Goal: Task Accomplishment & Management: Complete application form

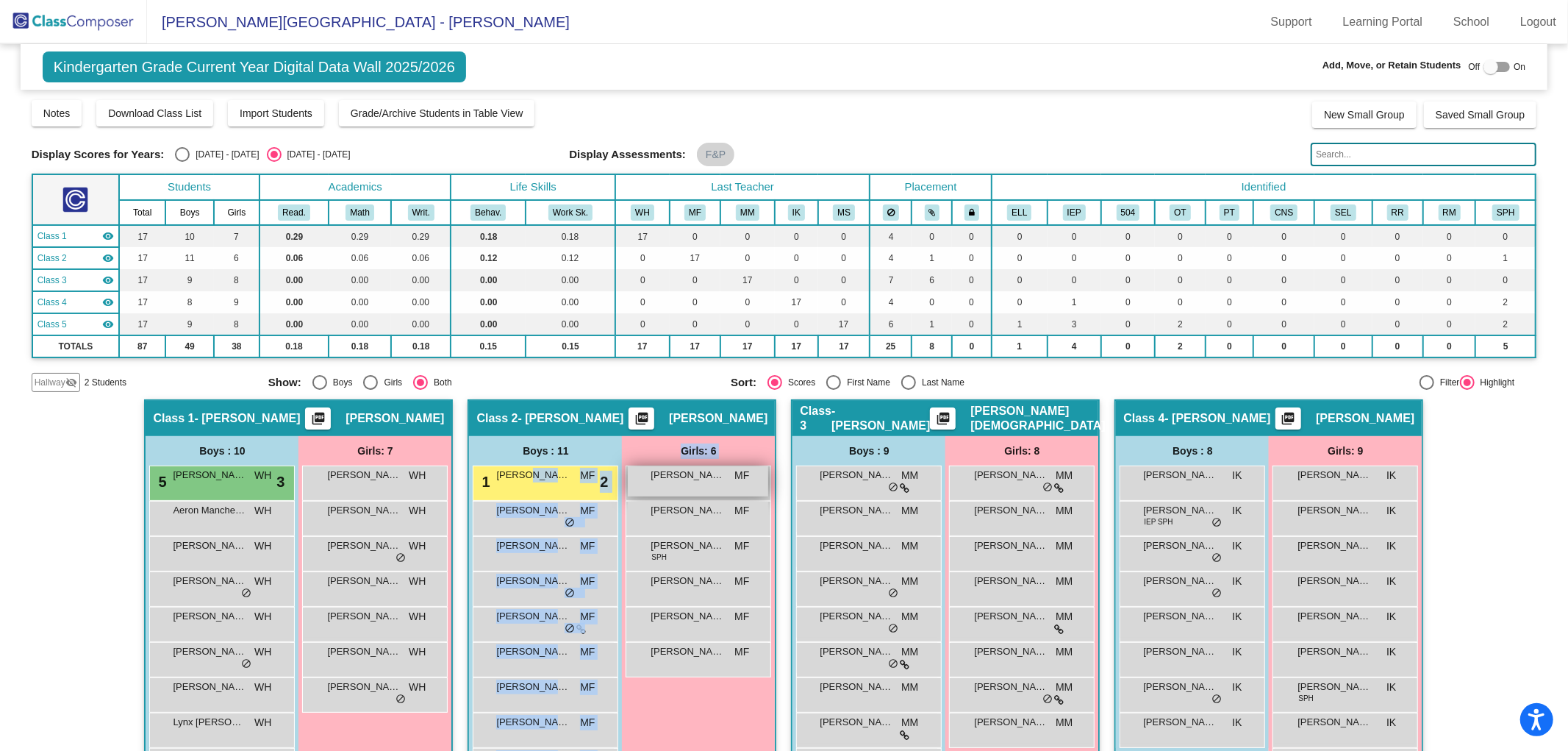
drag, startPoint x: 526, startPoint y: 479, endPoint x: 728, endPoint y: 482, distance: 202.0
click at [0, 0] on div "Boys : 11 1 [PERSON_NAME] MF lock do_not_disturb_alt 2 [PERSON_NAME] MF lock do…" at bounding box center [0, 0] width 0 height 0
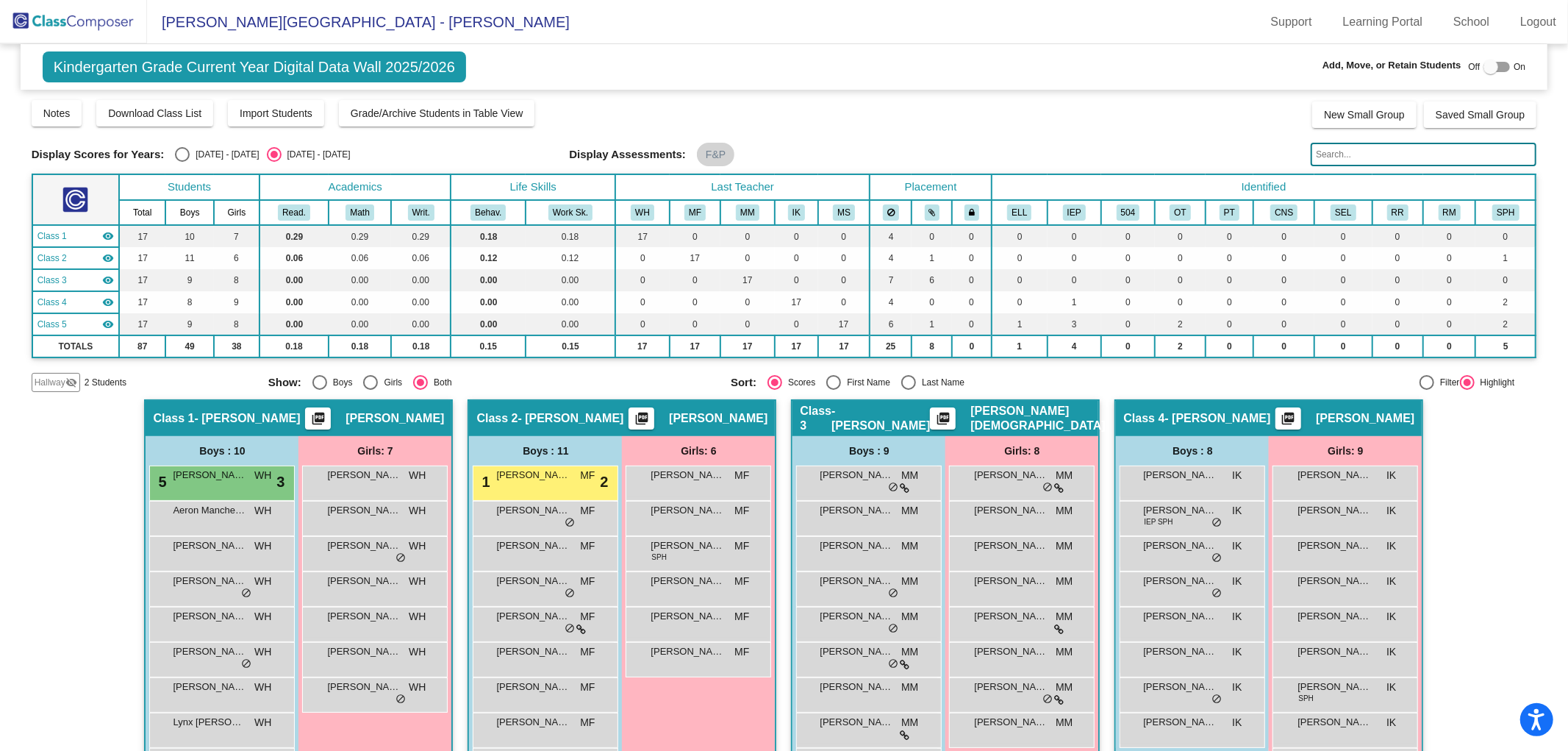
click at [1489, 70] on div at bounding box center [1491, 67] width 15 height 15
checkbox input "true"
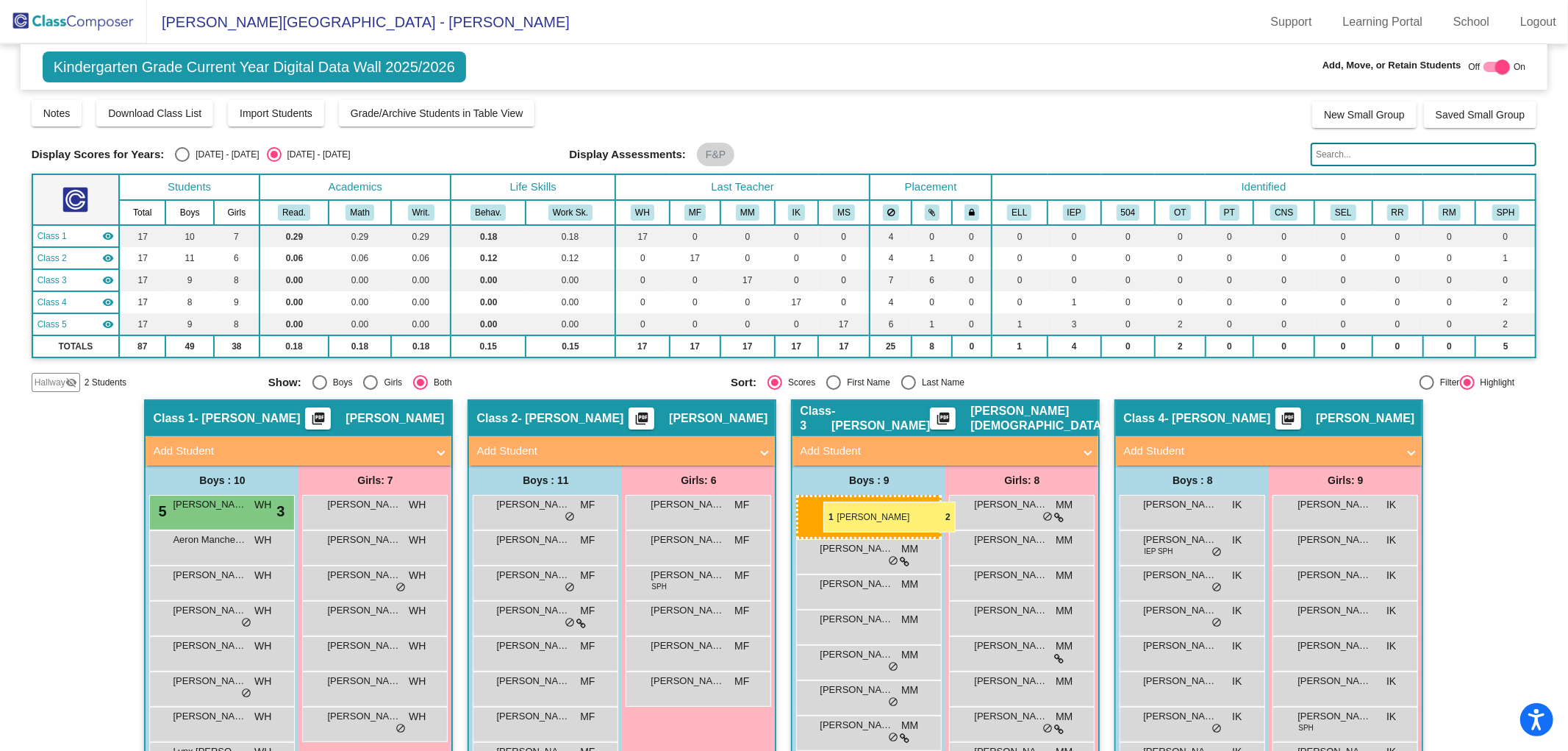
drag, startPoint x: 566, startPoint y: 510, endPoint x: 823, endPoint y: 502, distance: 257.1
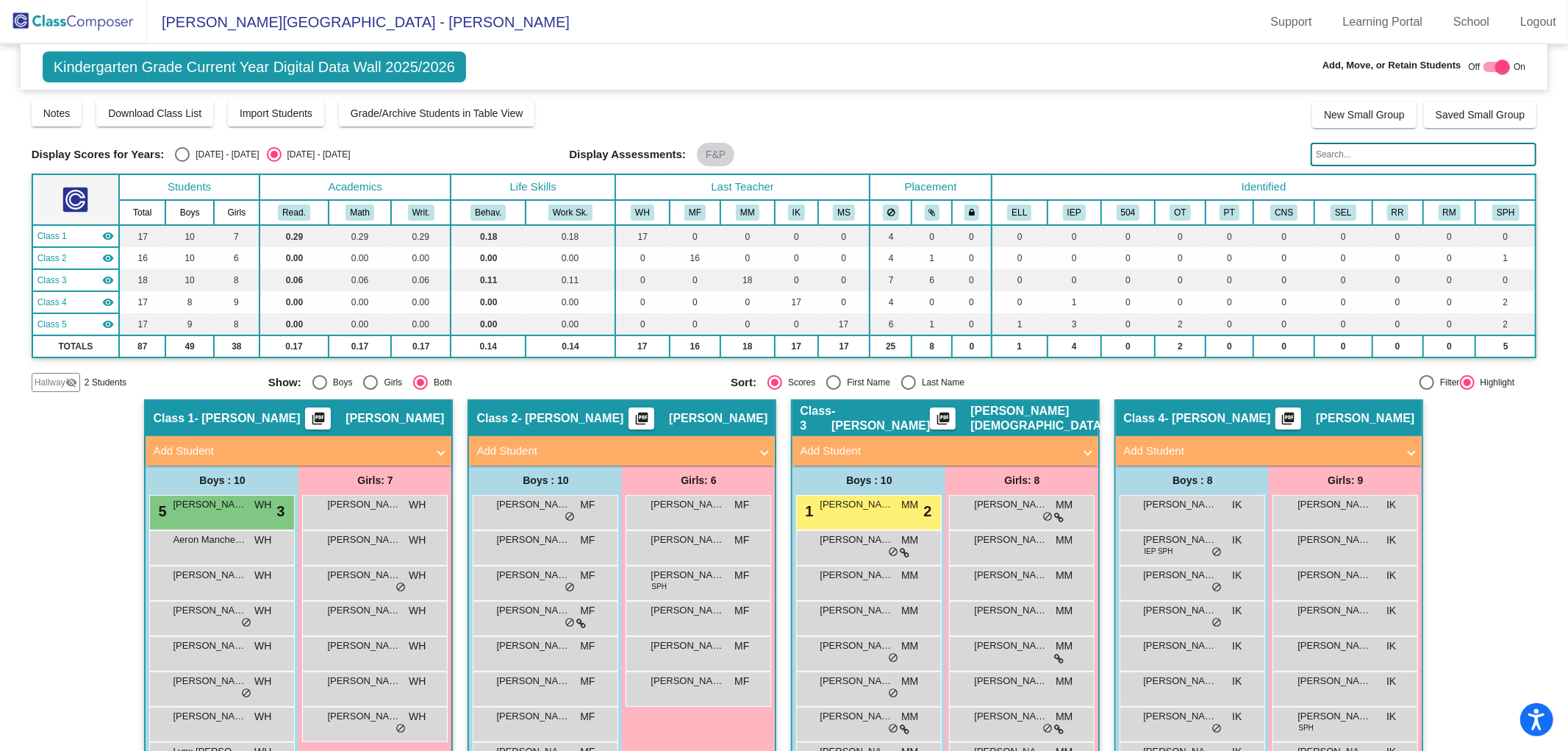
click at [185, 153] on div "Select an option" at bounding box center [182, 155] width 15 height 15
click at [182, 162] on input "[DATE] - [DATE]" at bounding box center [182, 162] width 1 height 1
radio input "true"
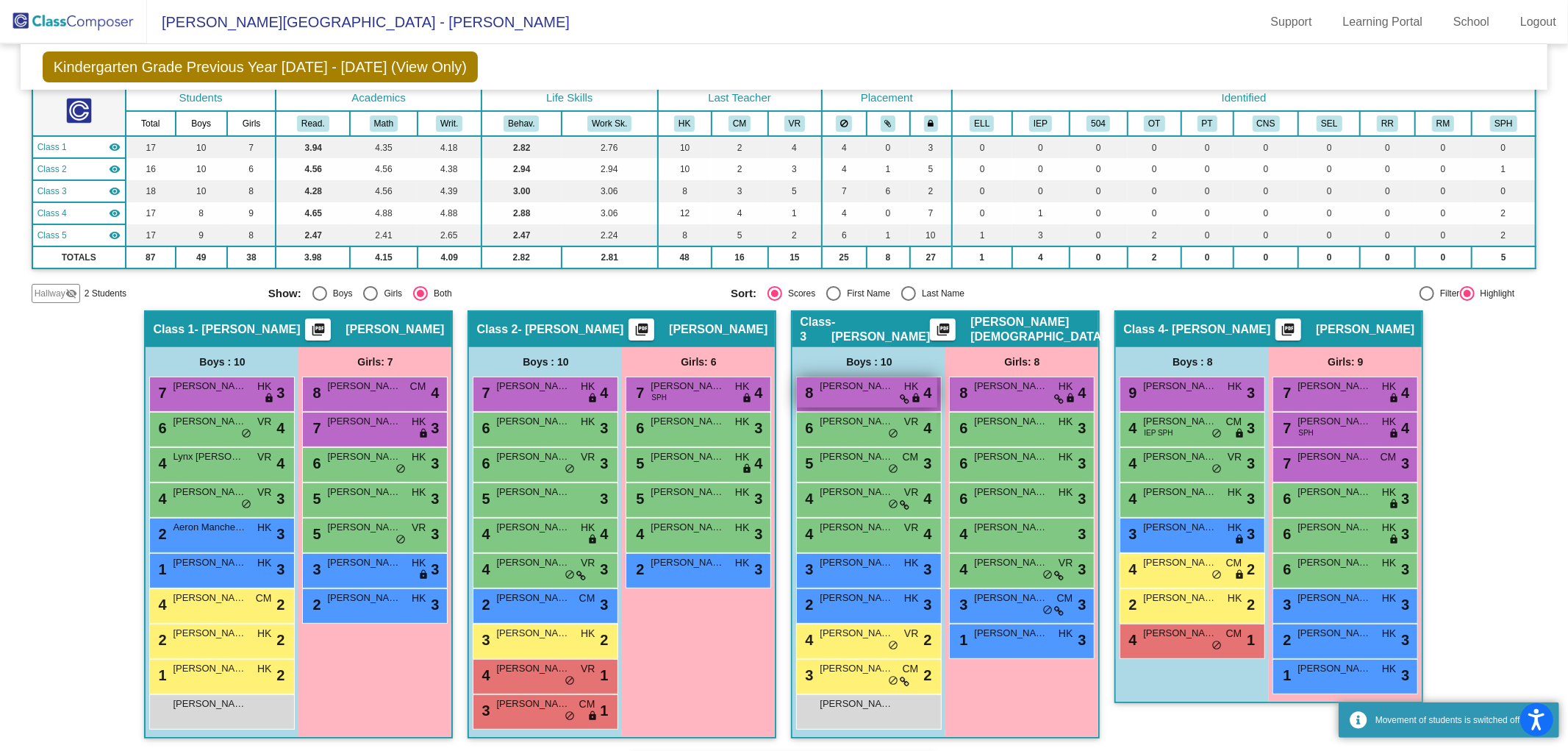
scroll to position [163, 0]
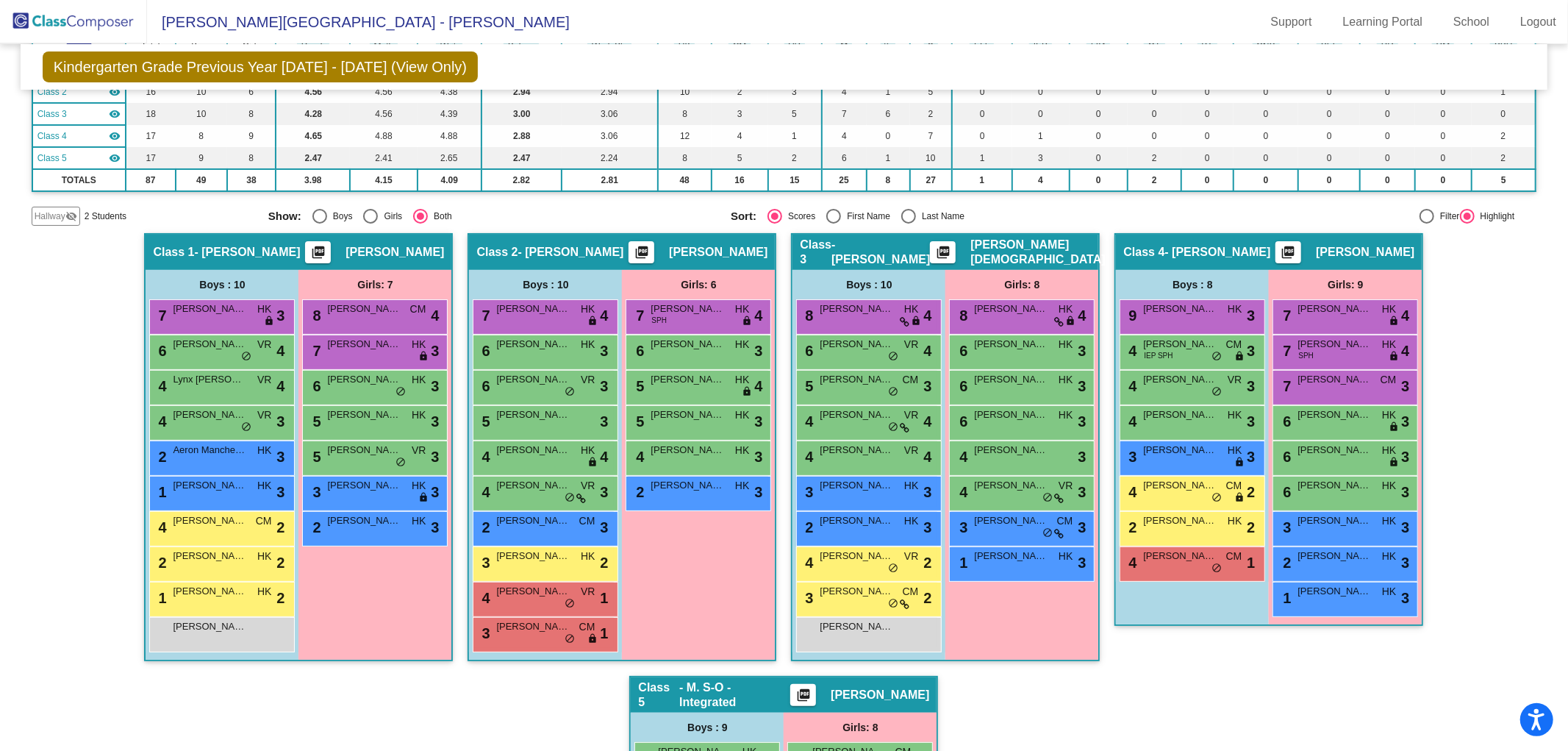
click at [310, 691] on div "Hallway - Hallway Class picture_as_pdf Add Student First Name Last Name Student…" at bounding box center [784, 658] width 1506 height 850
click at [229, 633] on div "[PERSON_NAME] lock do_not_disturb_alt" at bounding box center [221, 633] width 141 height 30
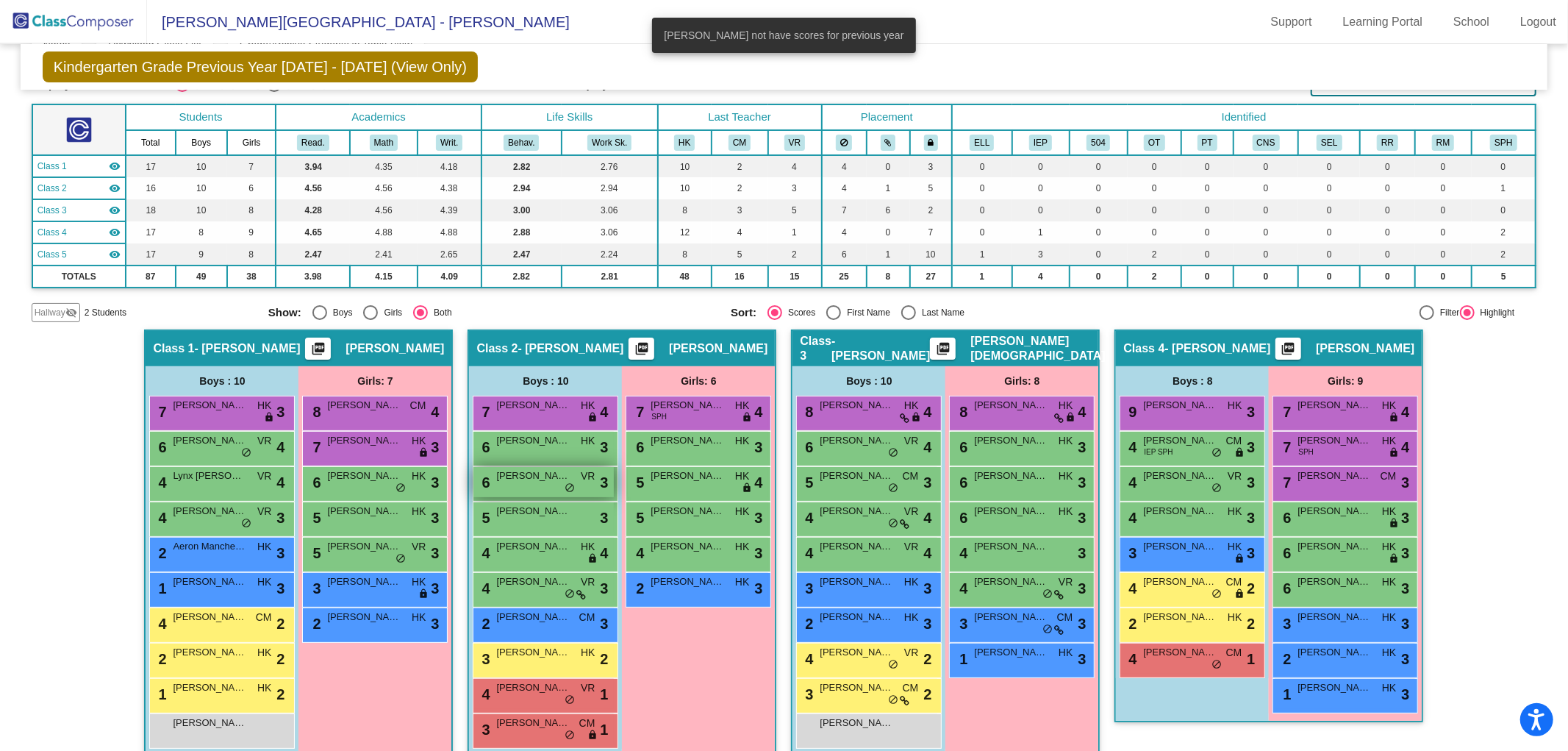
scroll to position [0, 0]
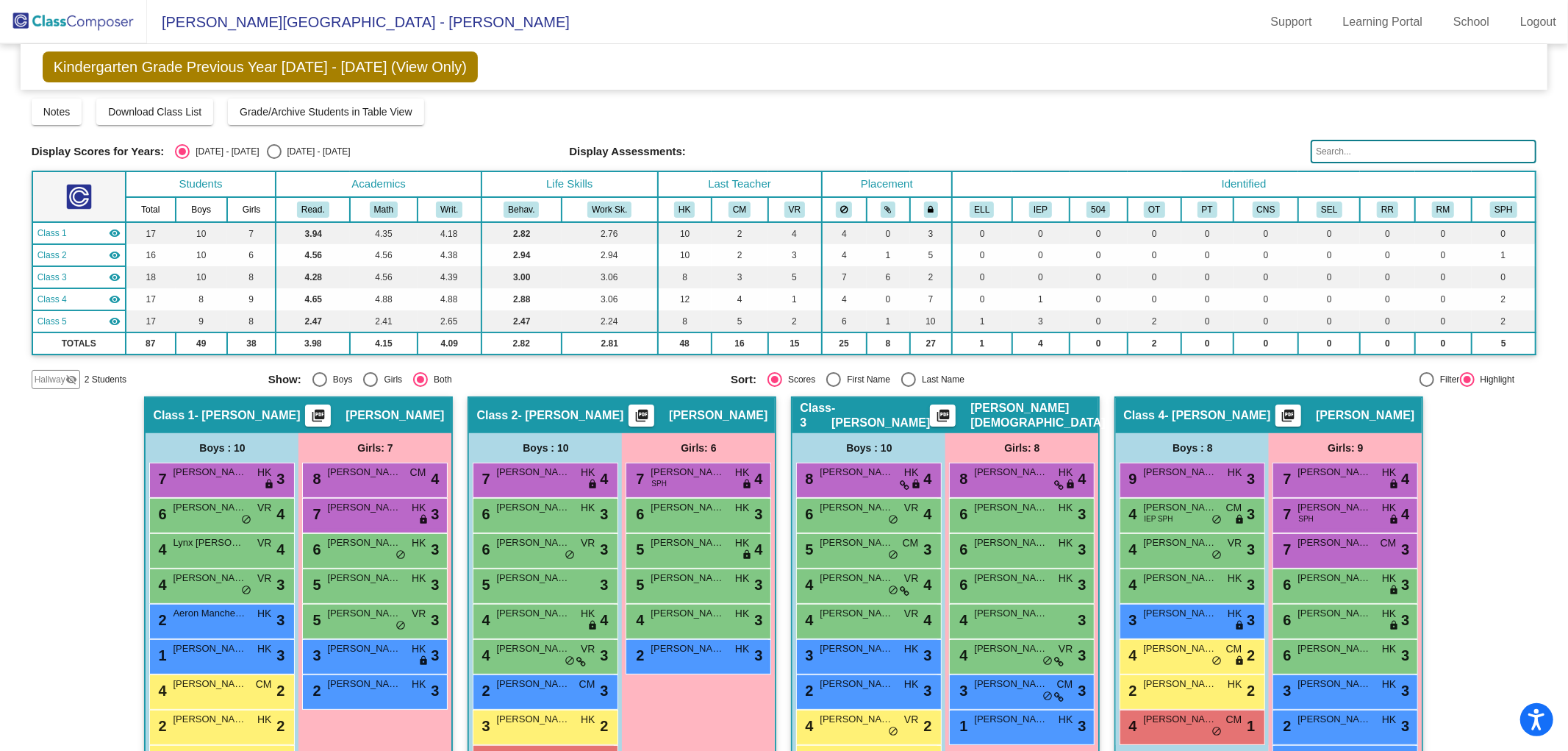
click at [267, 153] on div "Select an option" at bounding box center [274, 152] width 15 height 15
click at [274, 159] on input "[DATE] - [DATE]" at bounding box center [274, 159] width 1 height 1
radio input "true"
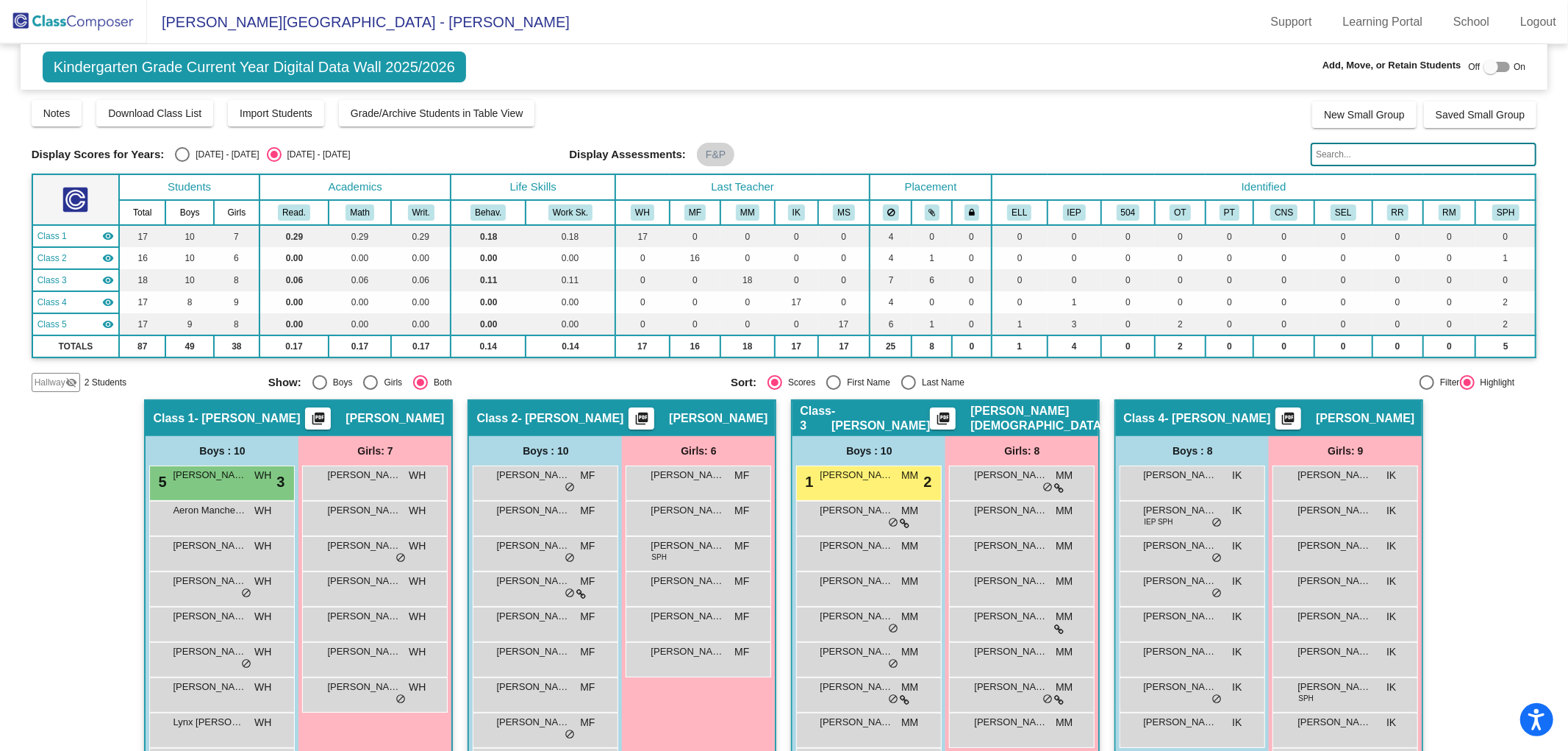
click at [55, 381] on span "Hallway" at bounding box center [49, 382] width 31 height 13
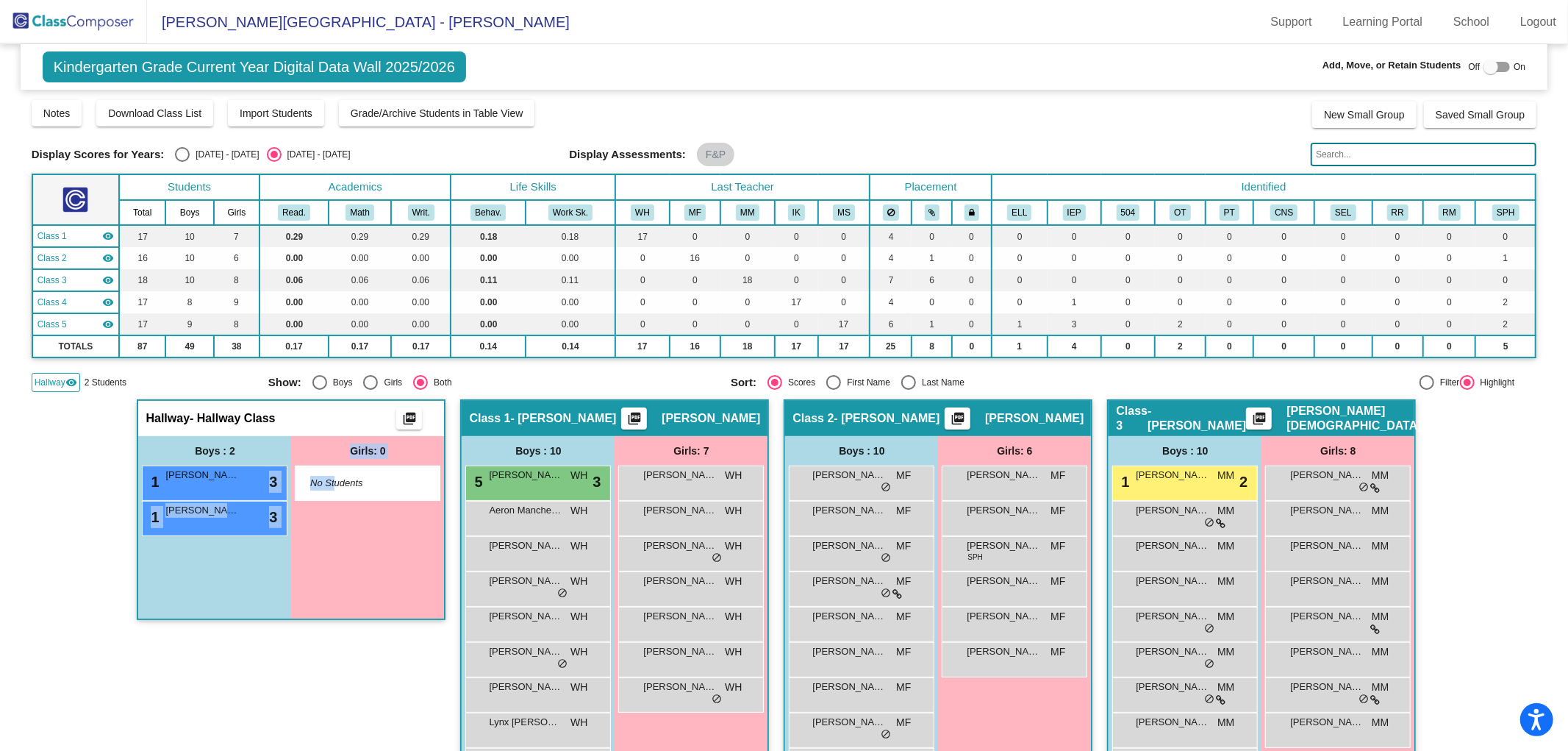
drag, startPoint x: 209, startPoint y: 476, endPoint x: 331, endPoint y: 480, distance: 122.1
click at [331, 480] on div "Boys : 2 1 [PERSON_NAME] lock do_not_disturb_alt 3 1 [PERSON_NAME] lock do_not_…" at bounding box center [291, 527] width 306 height 183
click at [361, 539] on div "Girls: 0 No Students" at bounding box center [367, 527] width 153 height 183
click at [1485, 67] on div at bounding box center [1491, 67] width 15 height 15
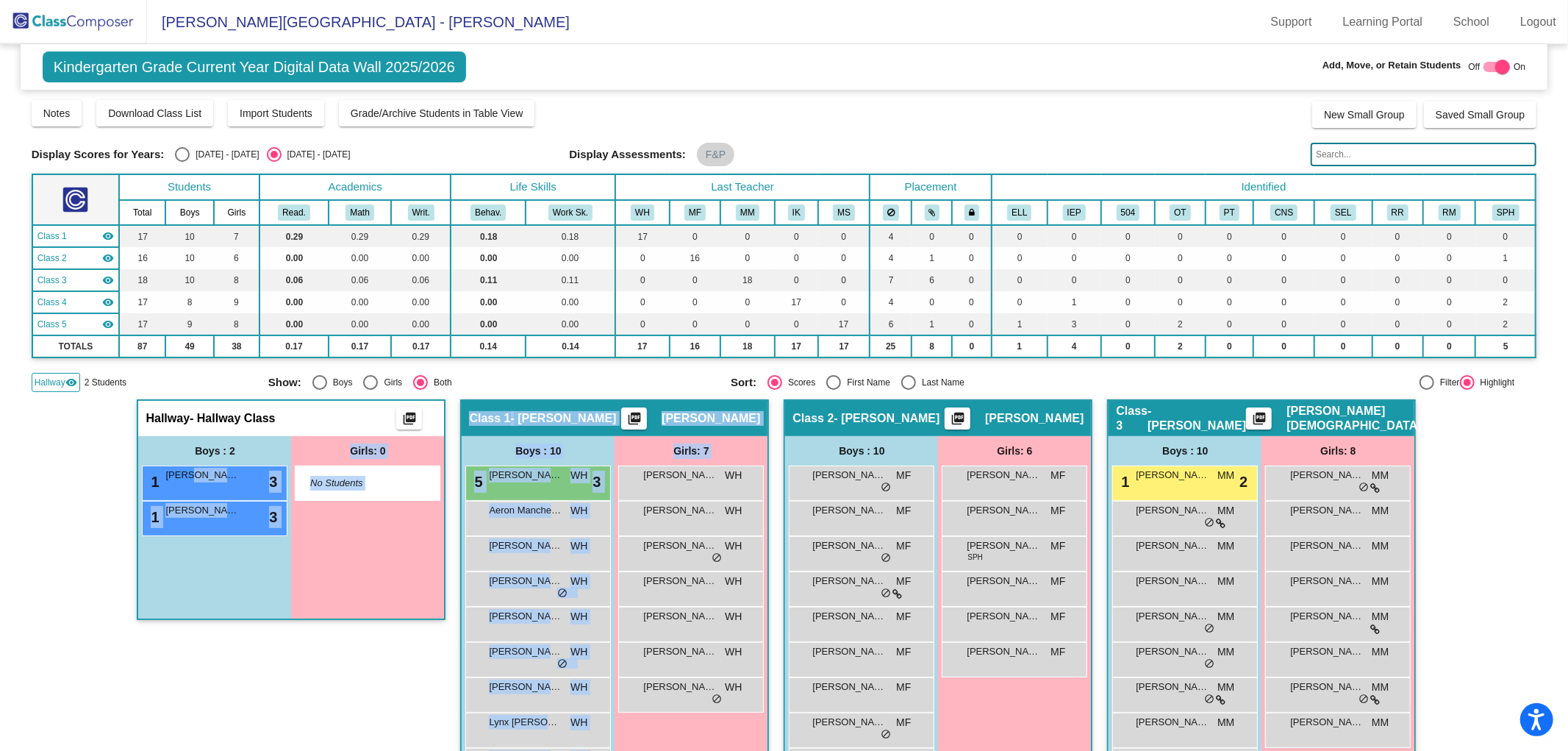
drag, startPoint x: 185, startPoint y: 476, endPoint x: 762, endPoint y: 480, distance: 577.0
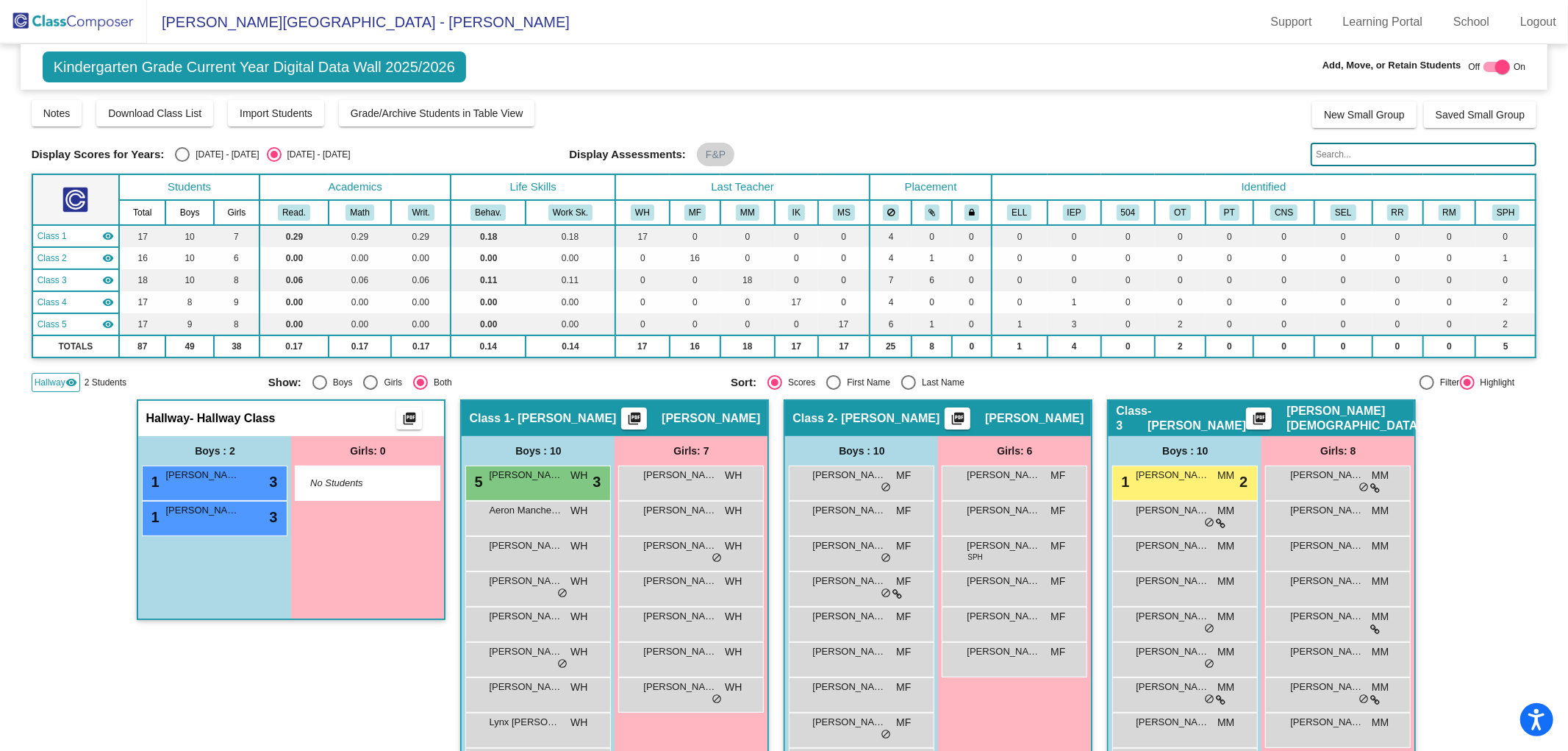
click at [1497, 67] on div at bounding box center [1503, 67] width 15 height 15
click at [1489, 65] on div at bounding box center [1491, 67] width 15 height 15
checkbox input "true"
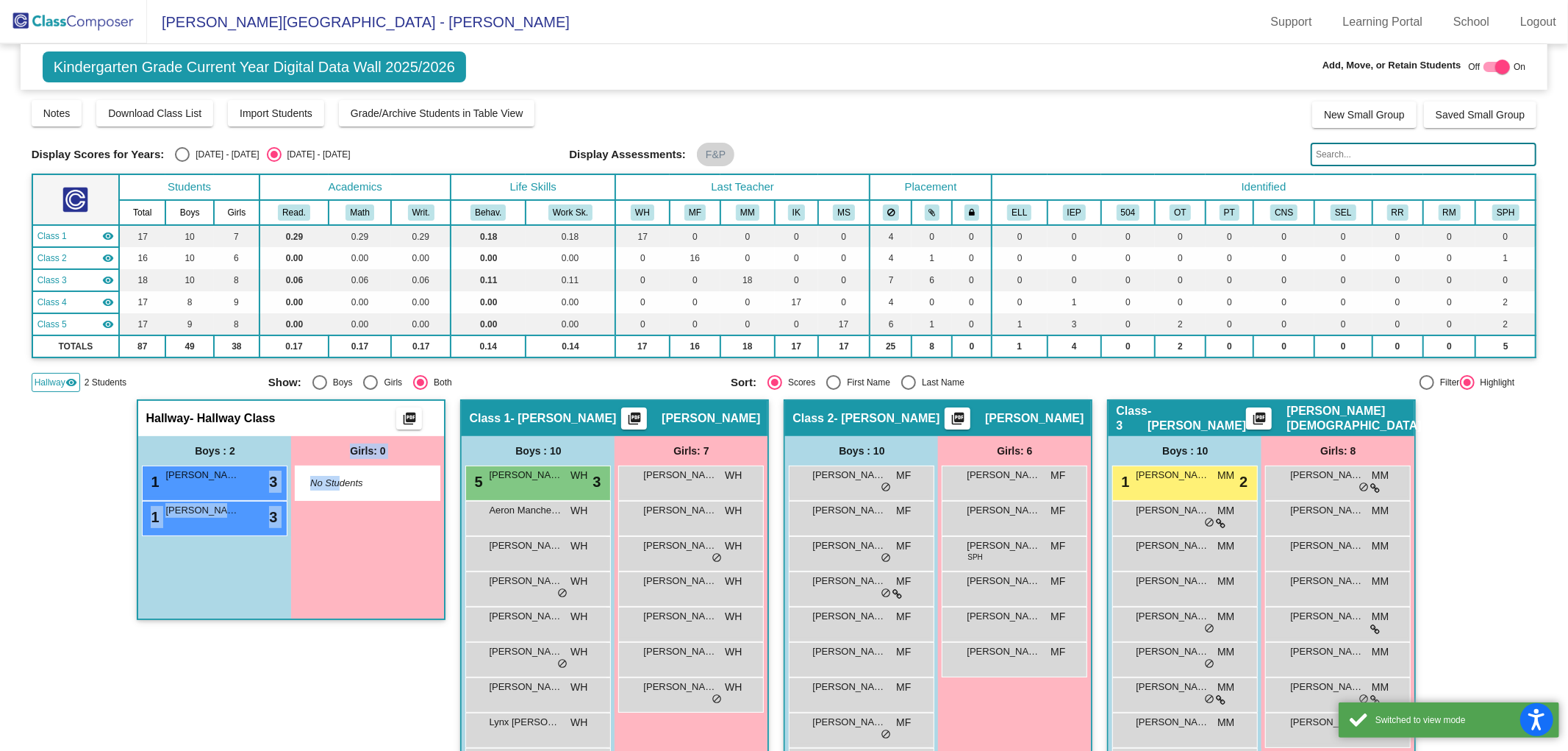
drag, startPoint x: 206, startPoint y: 476, endPoint x: 333, endPoint y: 484, distance: 127.3
click at [333, 484] on div "Boys : 2 1 [PERSON_NAME] lock do_not_disturb_alt 3 1 [PERSON_NAME] lock do_not_…" at bounding box center [291, 527] width 306 height 183
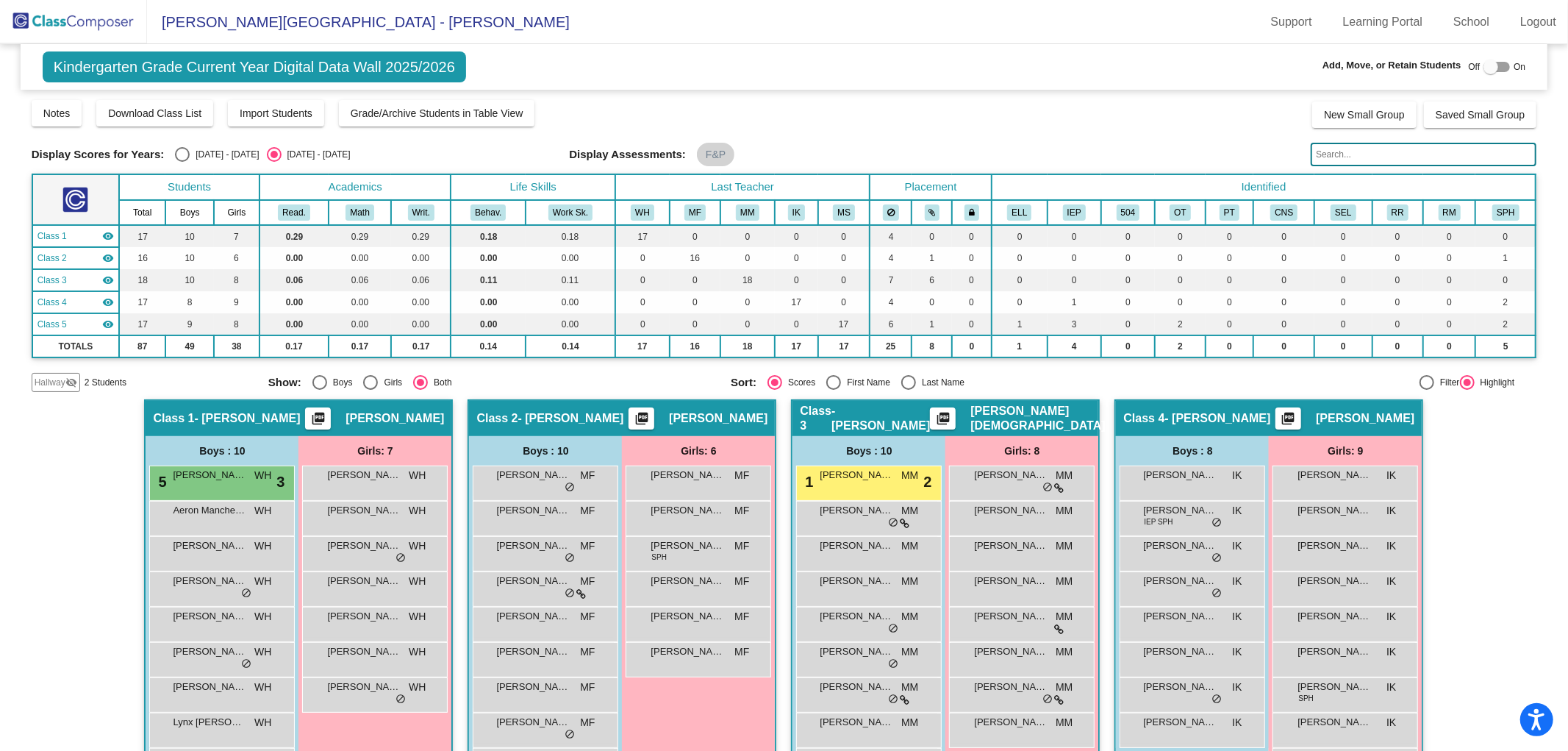
click at [1492, 66] on div at bounding box center [1496, 67] width 26 height 10
checkbox input "true"
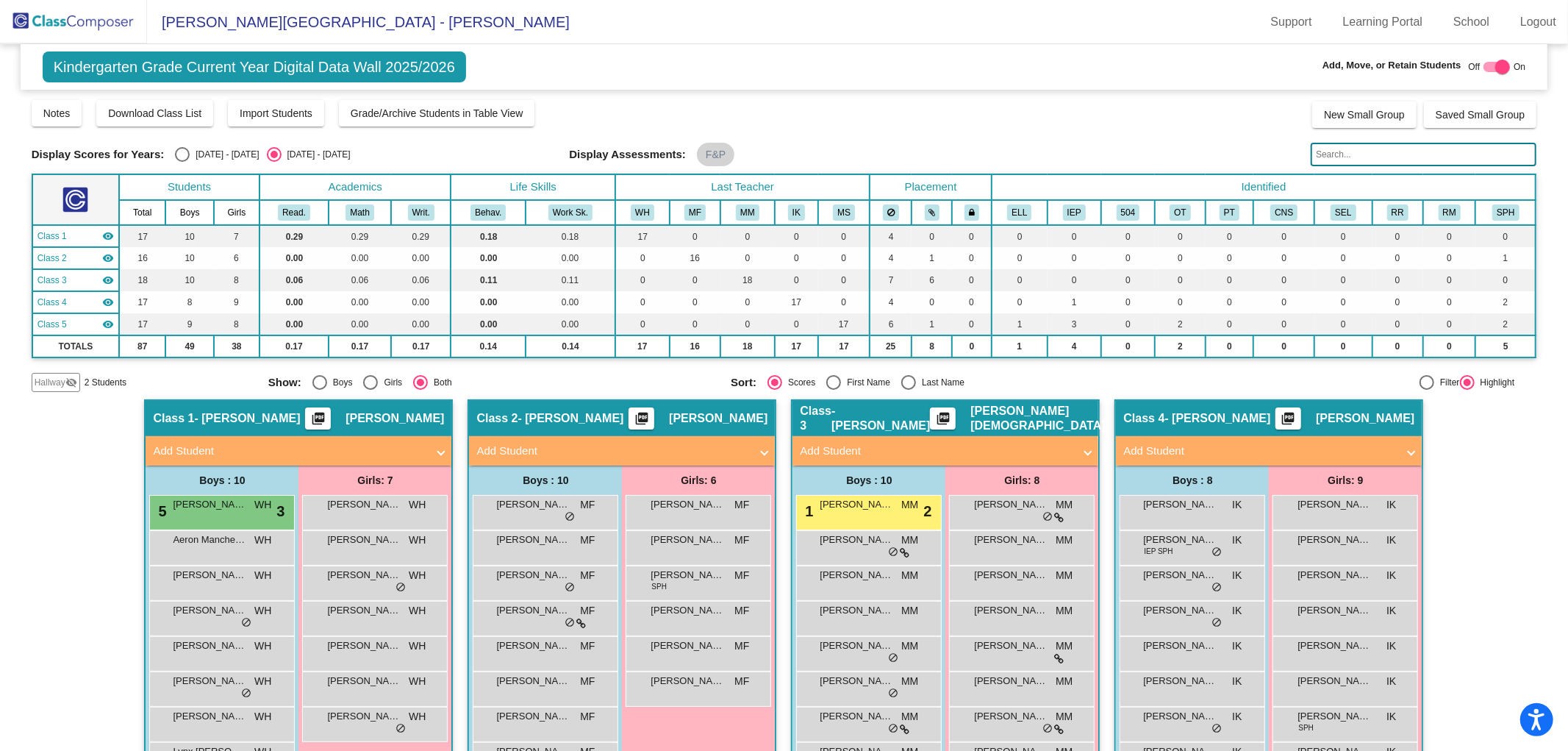
click at [67, 380] on mat-icon "visibility_off" at bounding box center [72, 382] width 12 height 12
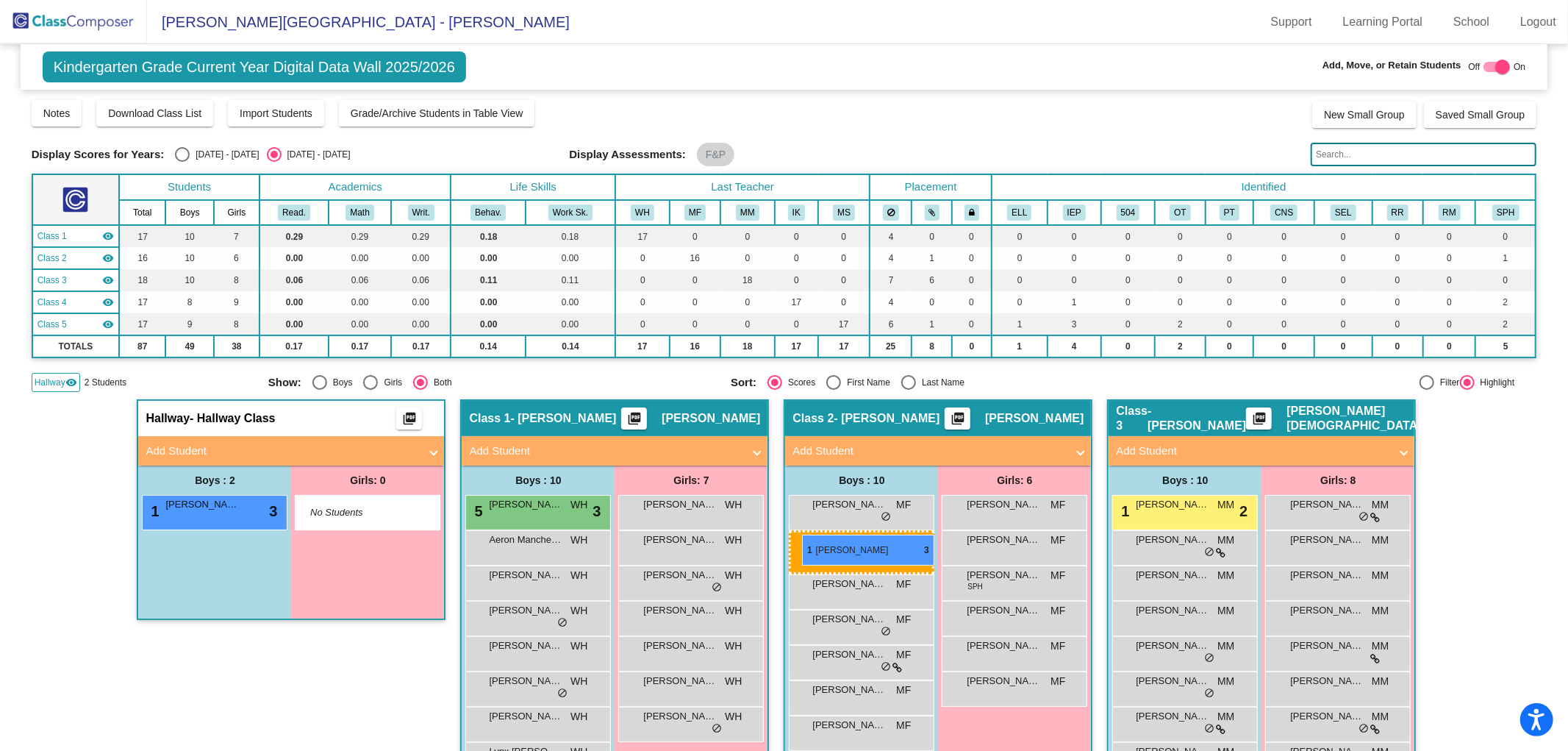
drag, startPoint x: 184, startPoint y: 545, endPoint x: 802, endPoint y: 535, distance: 618.1
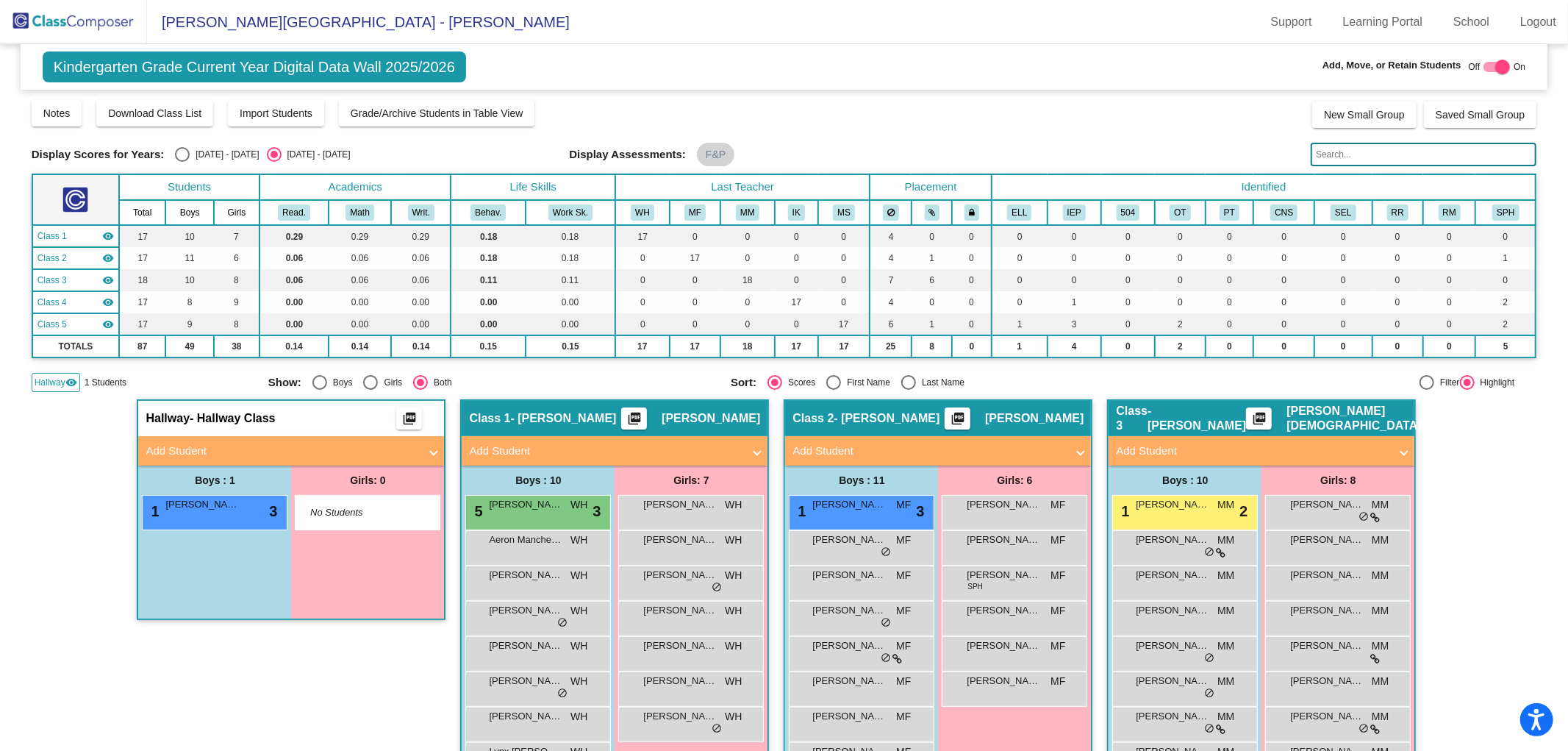
click at [61, 19] on img at bounding box center [73, 22] width 147 height 43
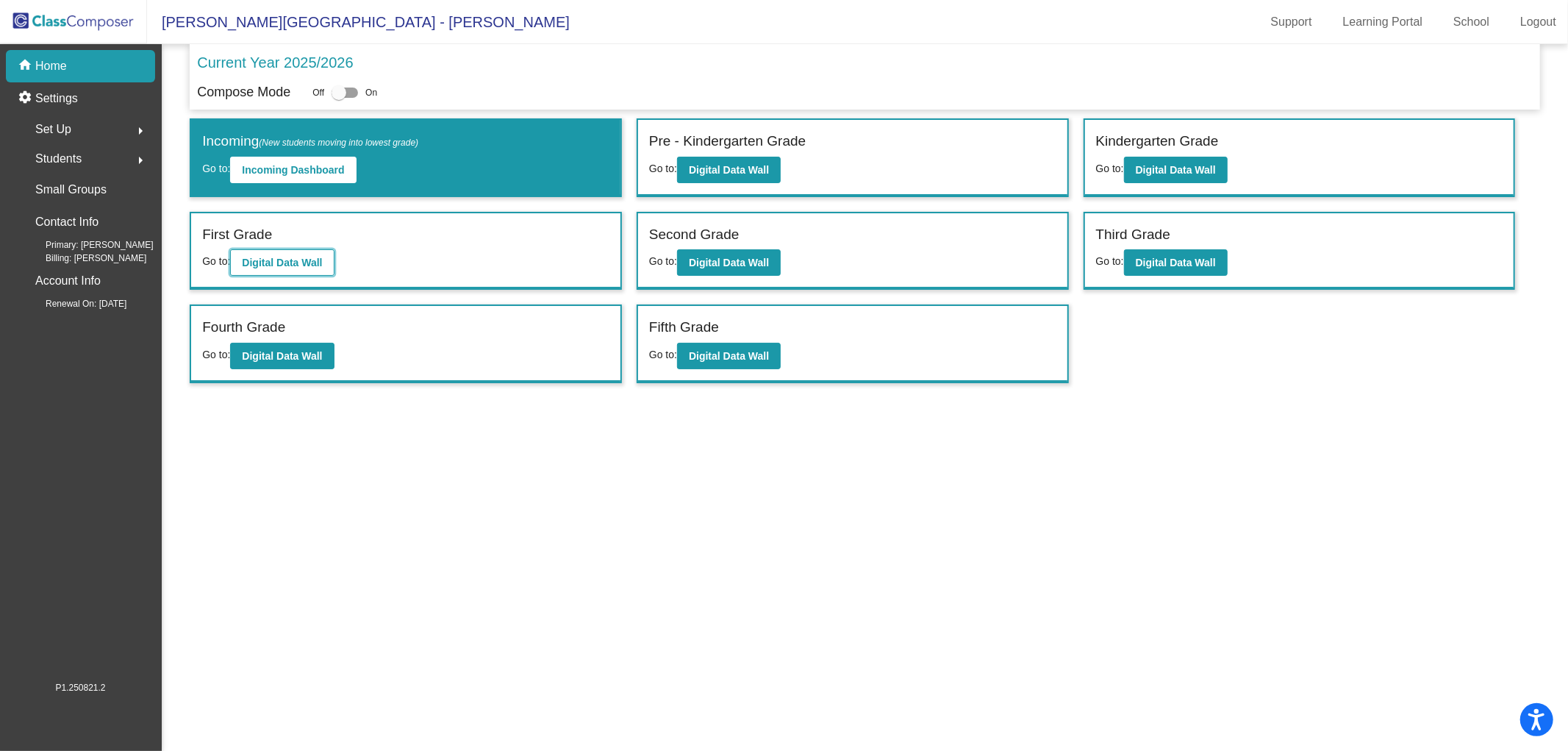
click at [286, 257] on b "Digital Data Wall" at bounding box center [281, 263] width 80 height 12
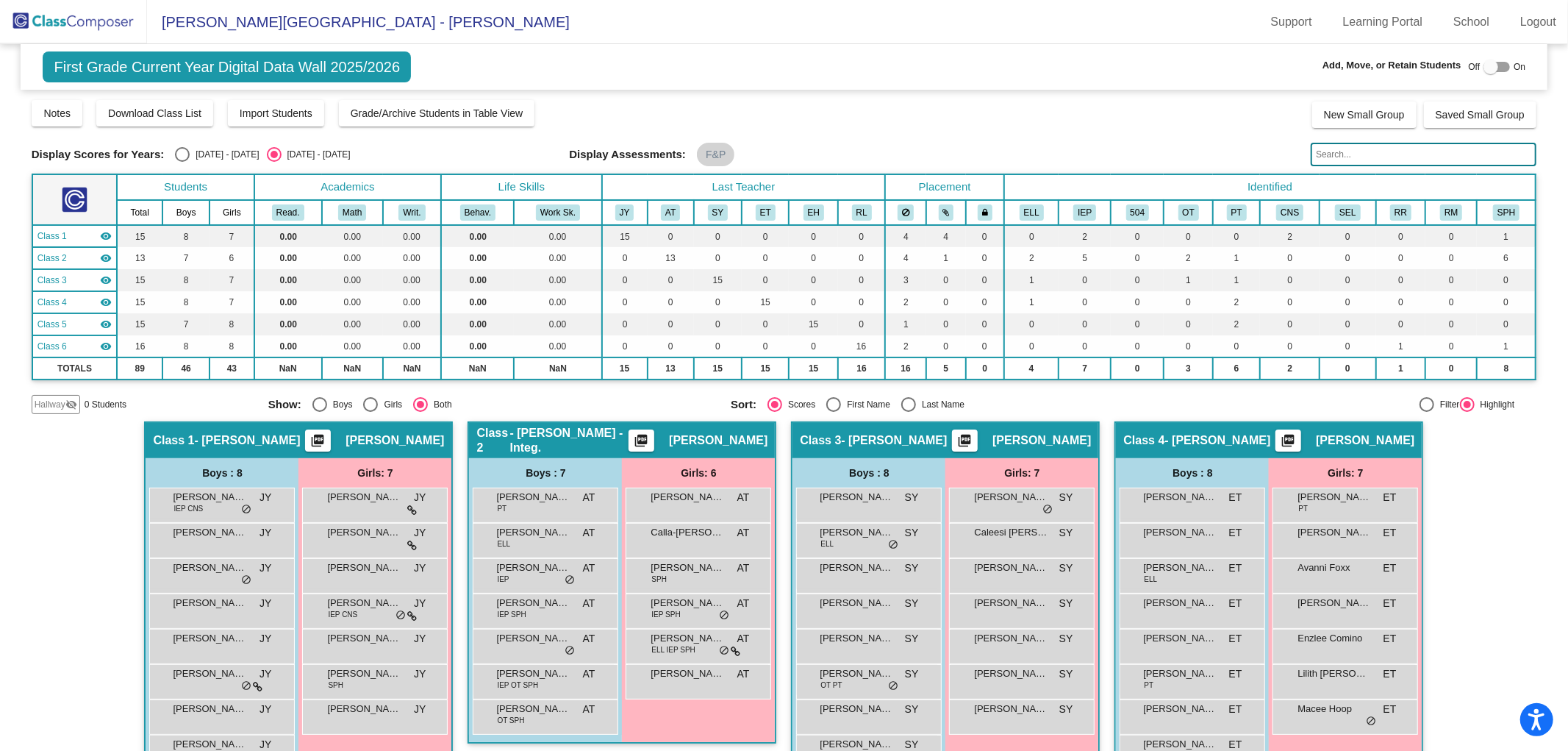
click at [67, 401] on mat-icon "visibility_off" at bounding box center [72, 405] width 12 height 12
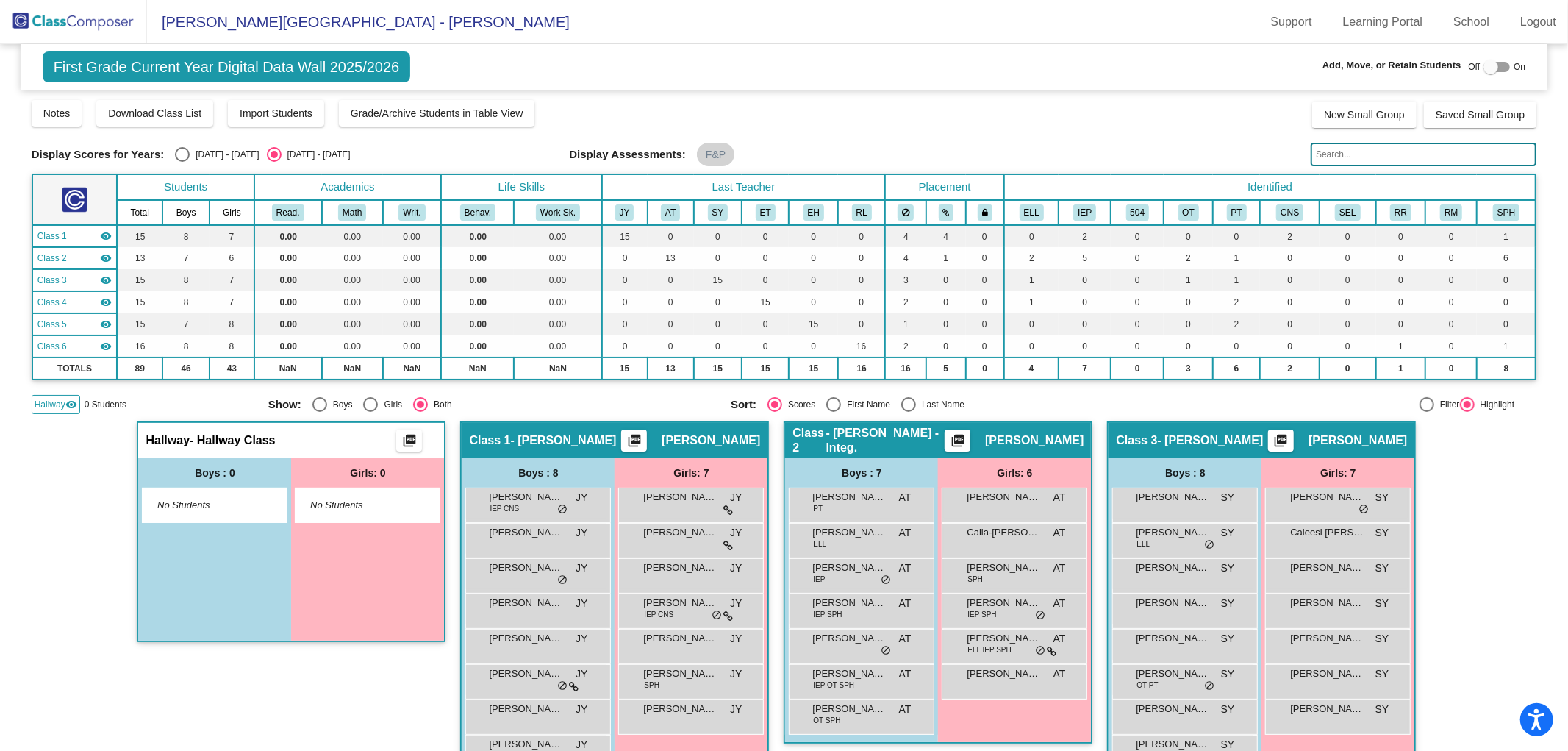
click at [1486, 67] on div at bounding box center [1491, 67] width 15 height 15
checkbox input "true"
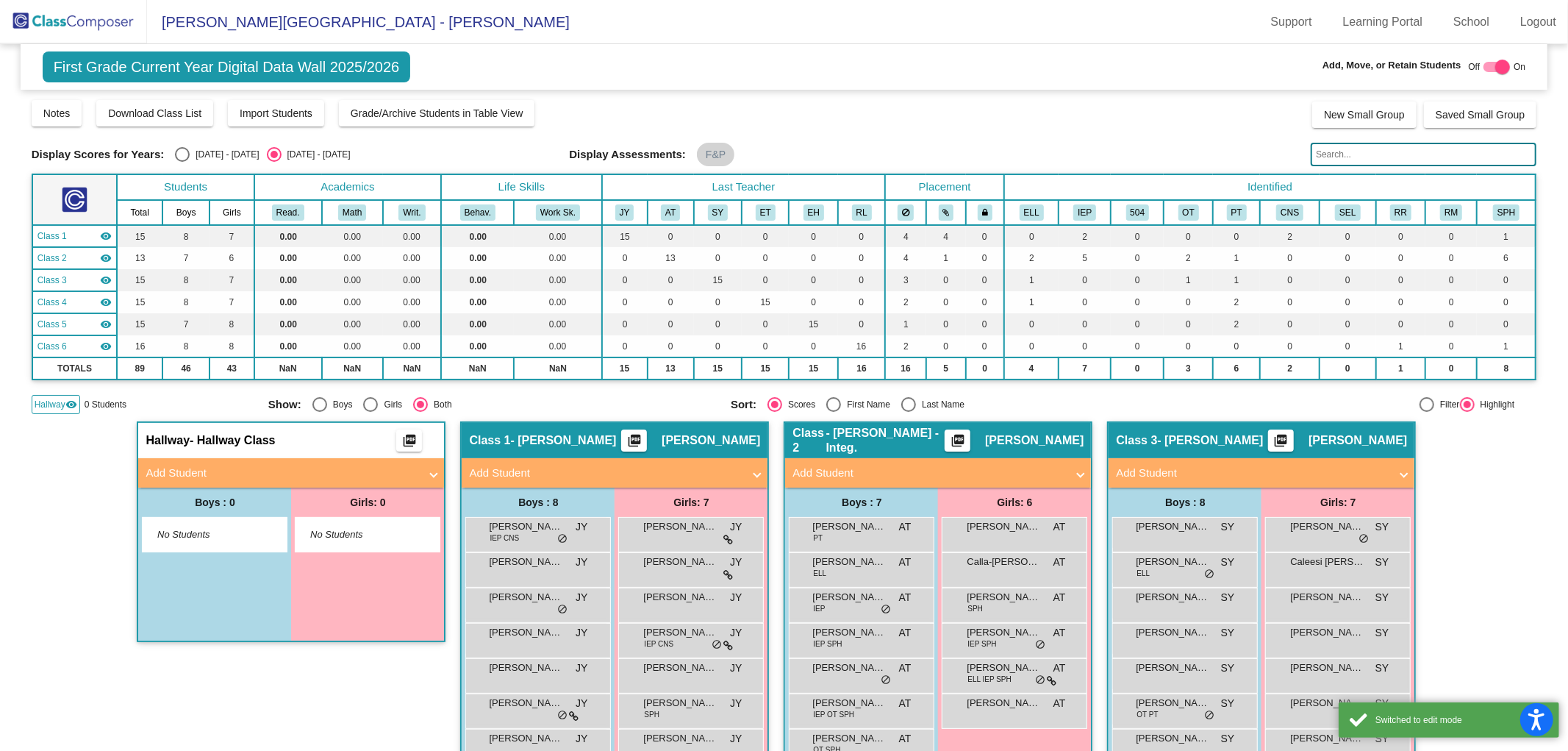
click at [422, 473] on span "Add Student" at bounding box center [289, 473] width 286 height 17
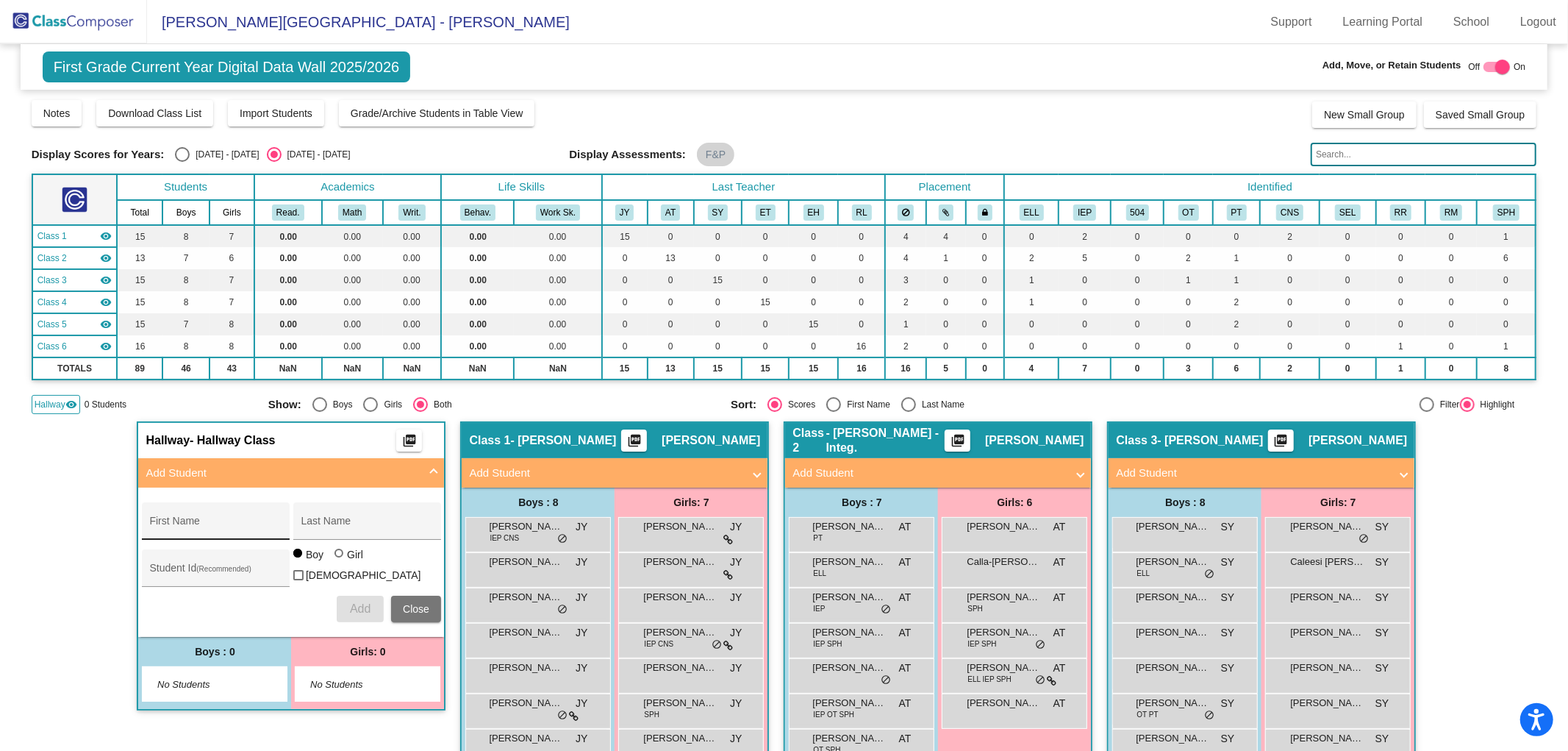
click at [165, 522] on input "First Name" at bounding box center [215, 527] width 132 height 12
type input "Freya"
type input "Belfance"
click at [336, 557] on div at bounding box center [339, 554] width 9 height 9
click at [339, 560] on input "Girl" at bounding box center [339, 560] width 1 height 1
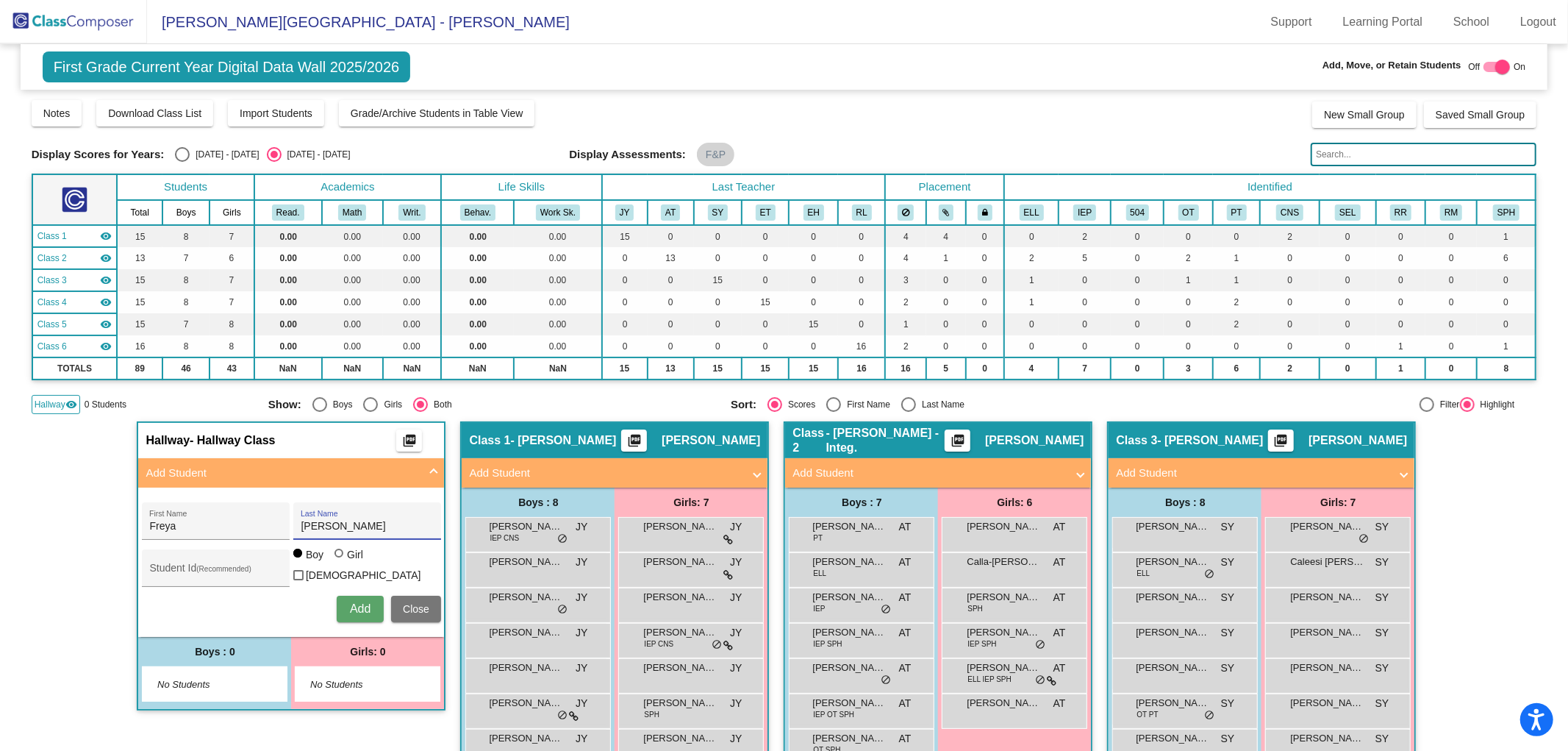
radio input "true"
click at [363, 606] on span "Add" at bounding box center [360, 608] width 21 height 13
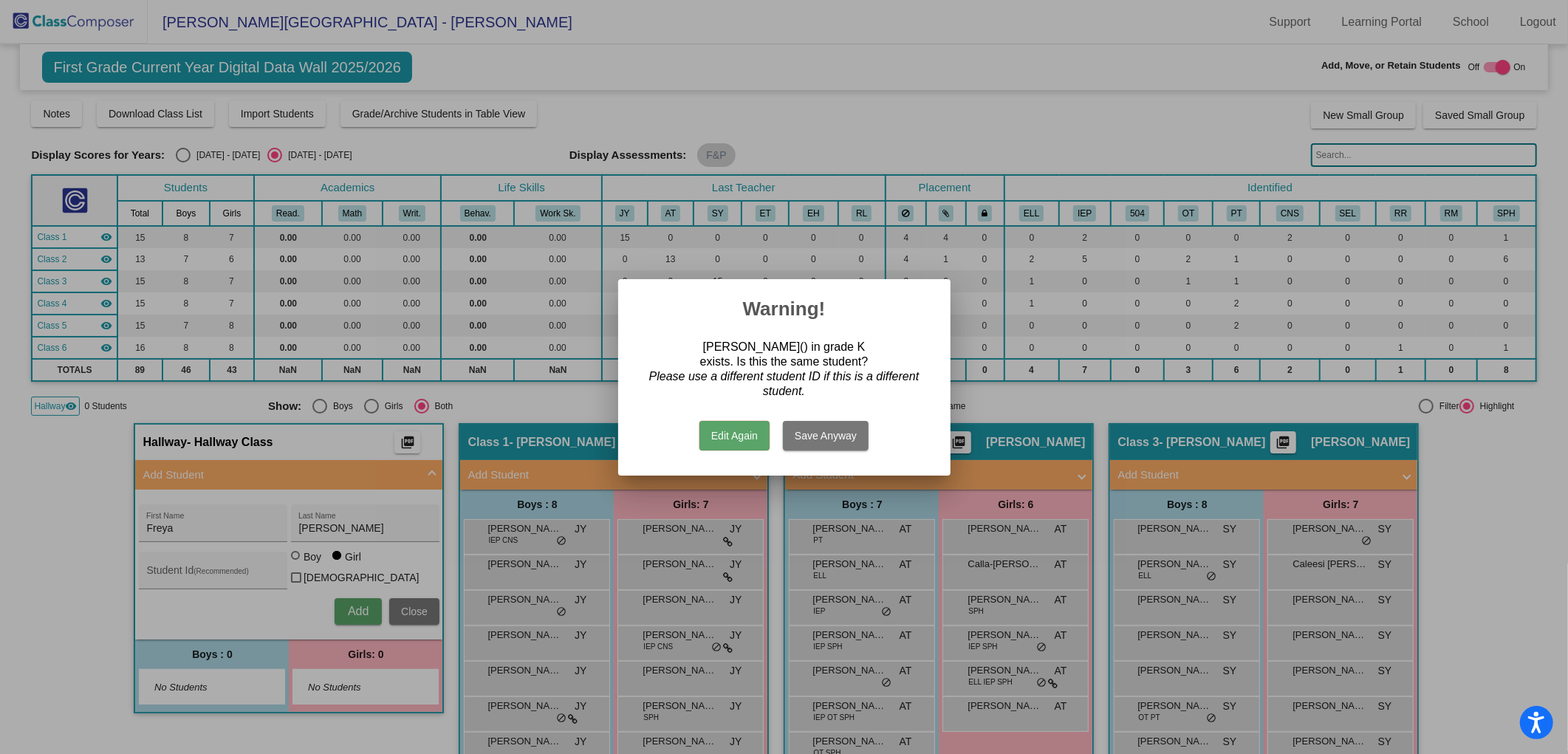
click at [744, 436] on button "Edit Again" at bounding box center [734, 435] width 70 height 29
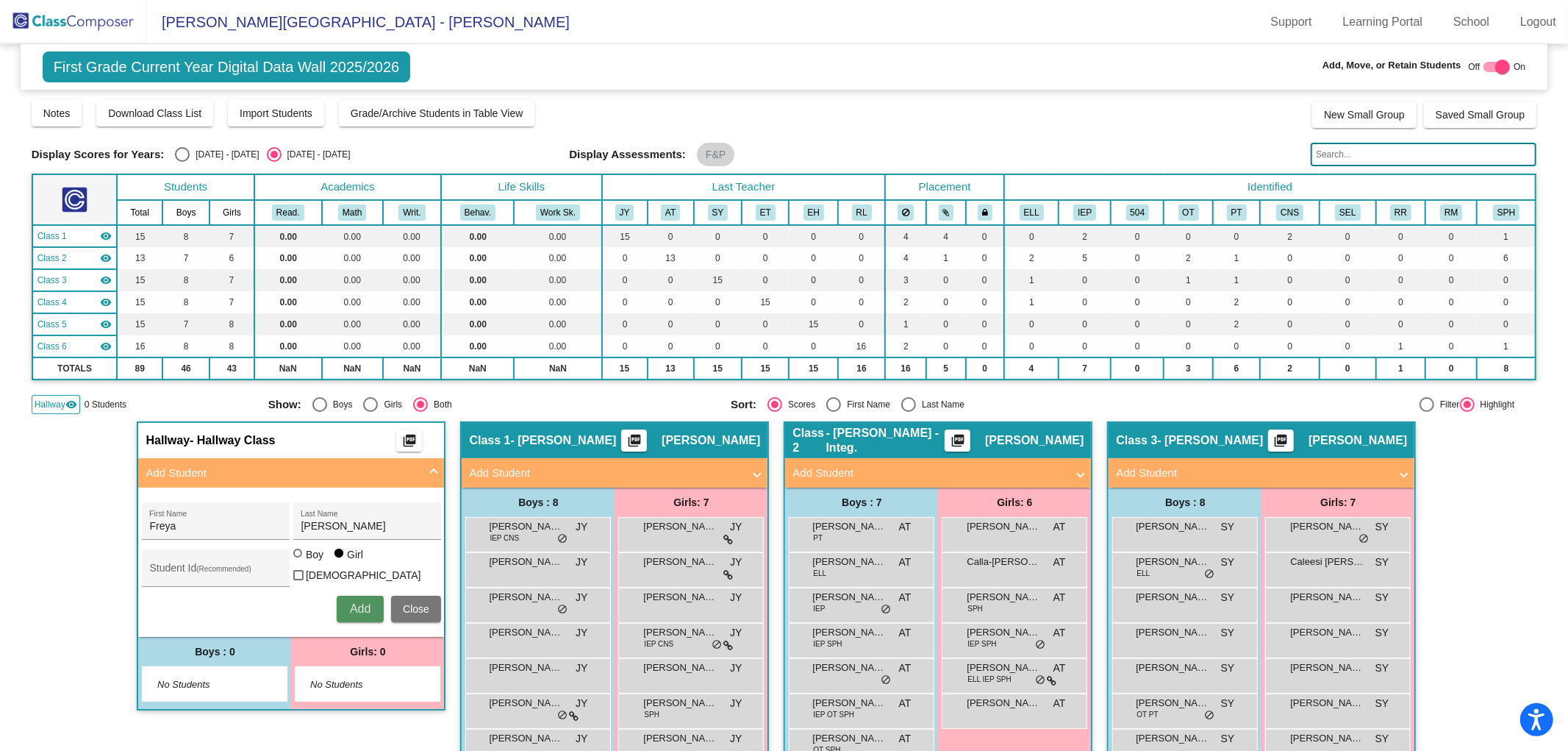
click at [365, 595] on button "Add" at bounding box center [360, 608] width 47 height 26
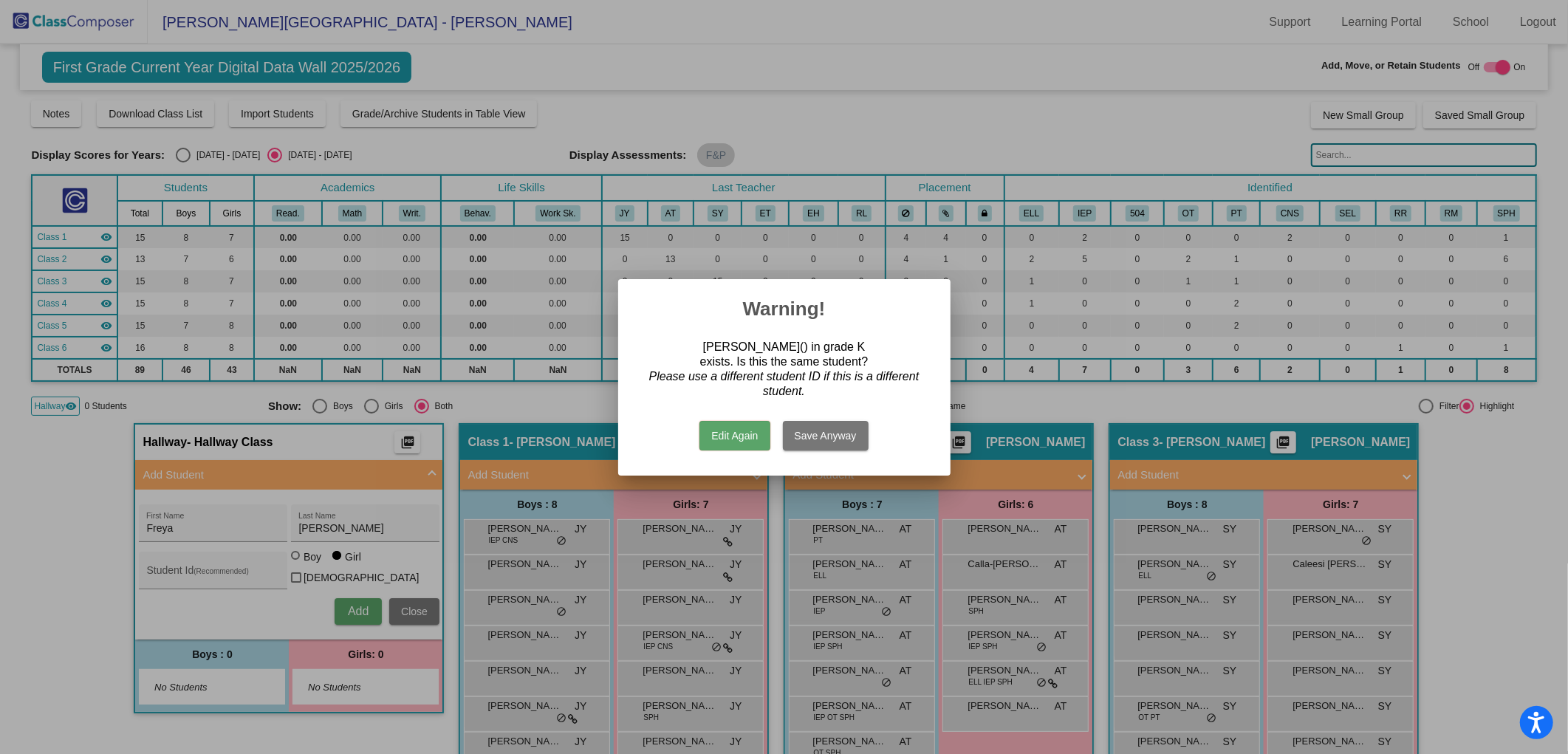
click at [787, 431] on button "Save Anyway" at bounding box center [826, 435] width 86 height 29
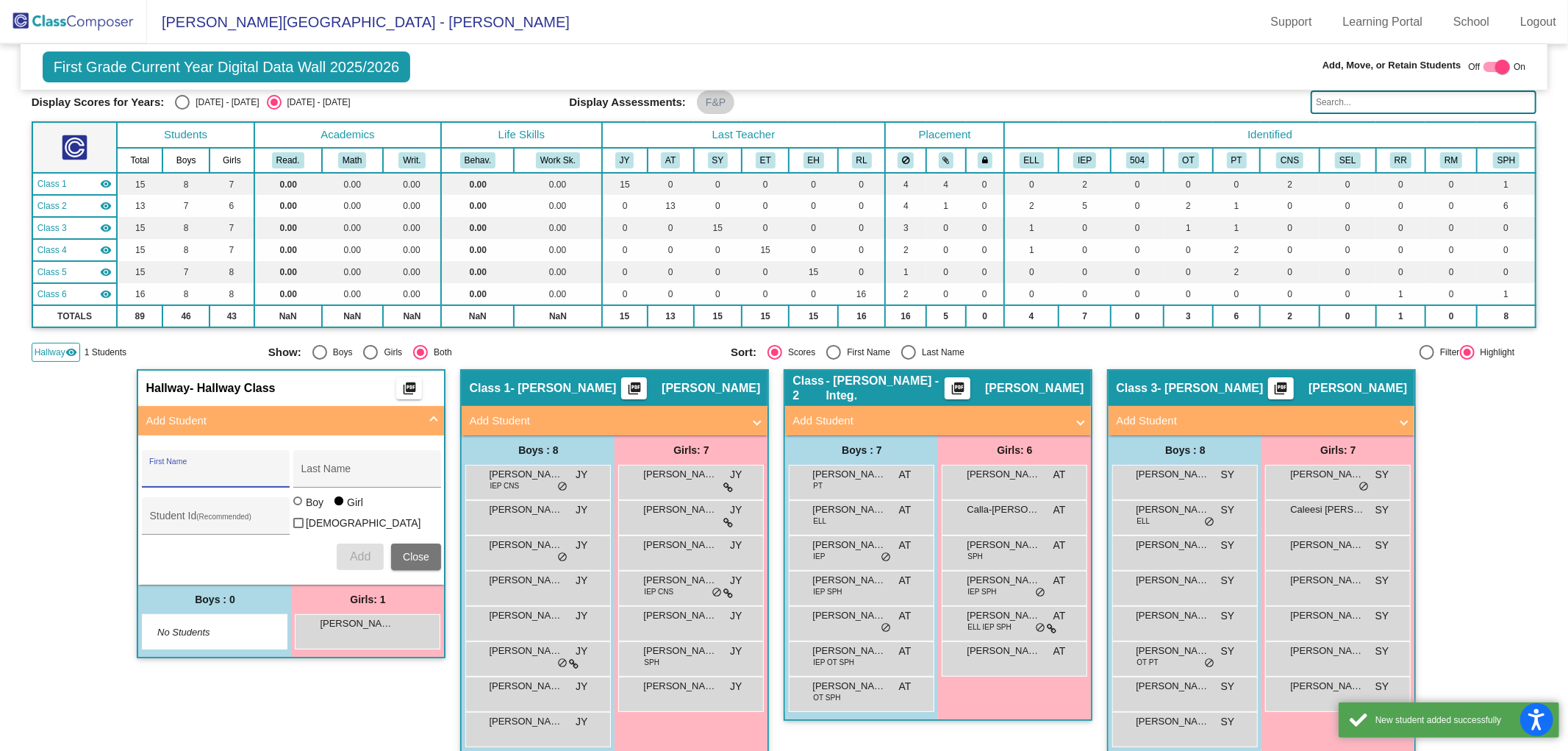
scroll to position [82, 0]
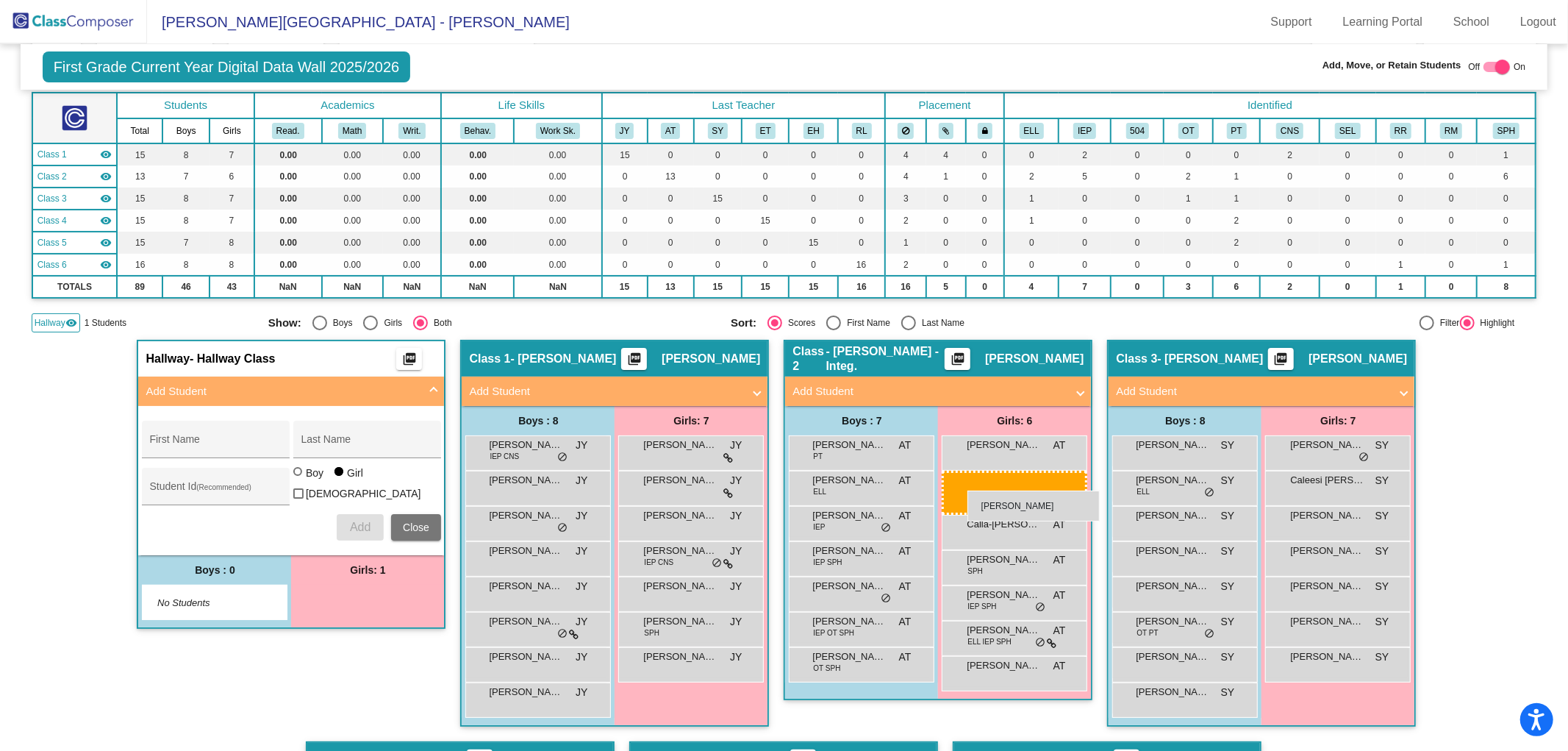
drag, startPoint x: 366, startPoint y: 601, endPoint x: 968, endPoint y: 491, distance: 612.0
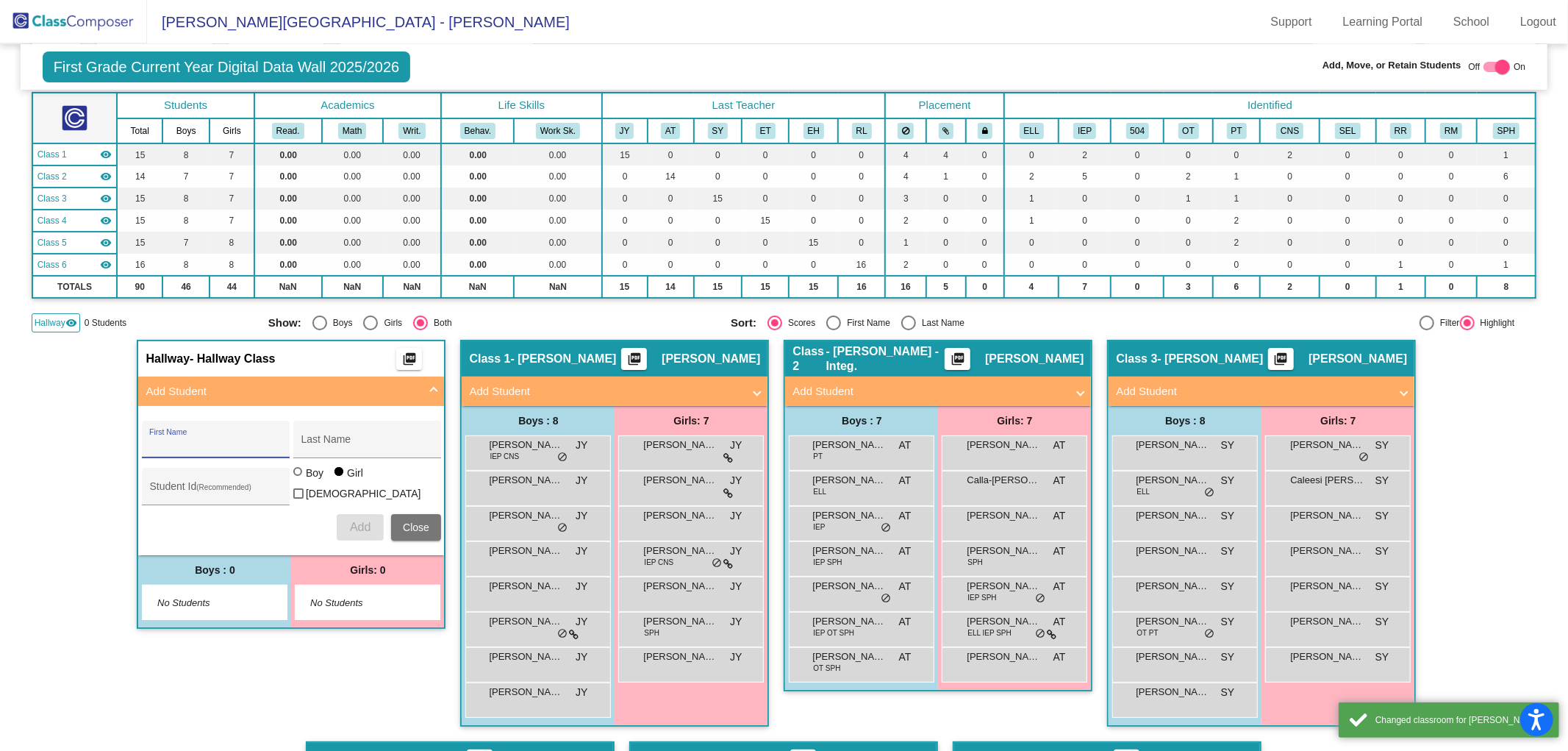
click at [211, 439] on input "First Name" at bounding box center [215, 445] width 132 height 12
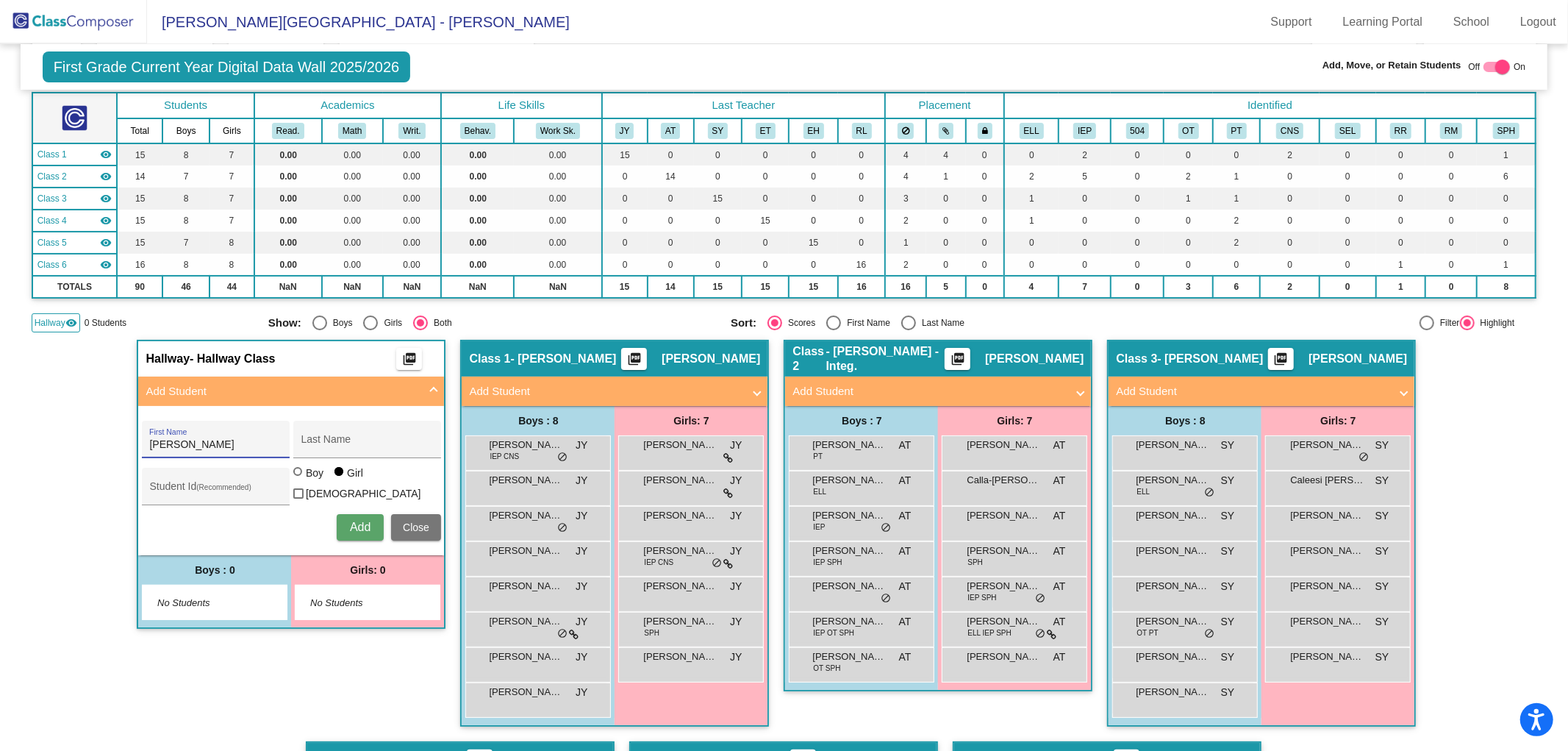
type input "Alexander"
type input "Fosmire"
click at [233, 522] on div "Add Close" at bounding box center [292, 527] width 299 height 26
click at [293, 475] on div at bounding box center [298, 471] width 9 height 9
click at [298, 479] on input "Boy" at bounding box center [298, 479] width 1 height 1
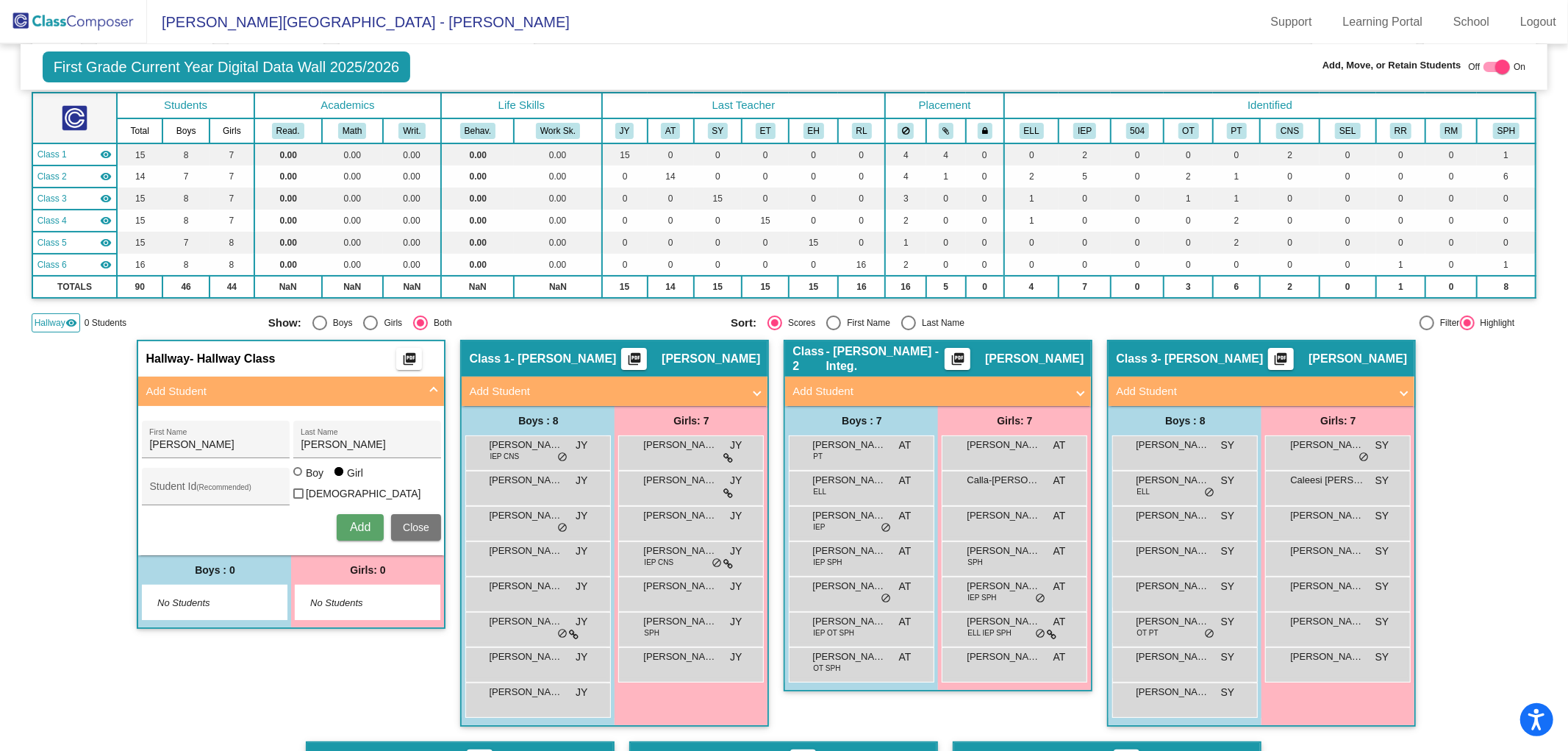
radio input "true"
click at [350, 521] on span "Add" at bounding box center [360, 527] width 21 height 13
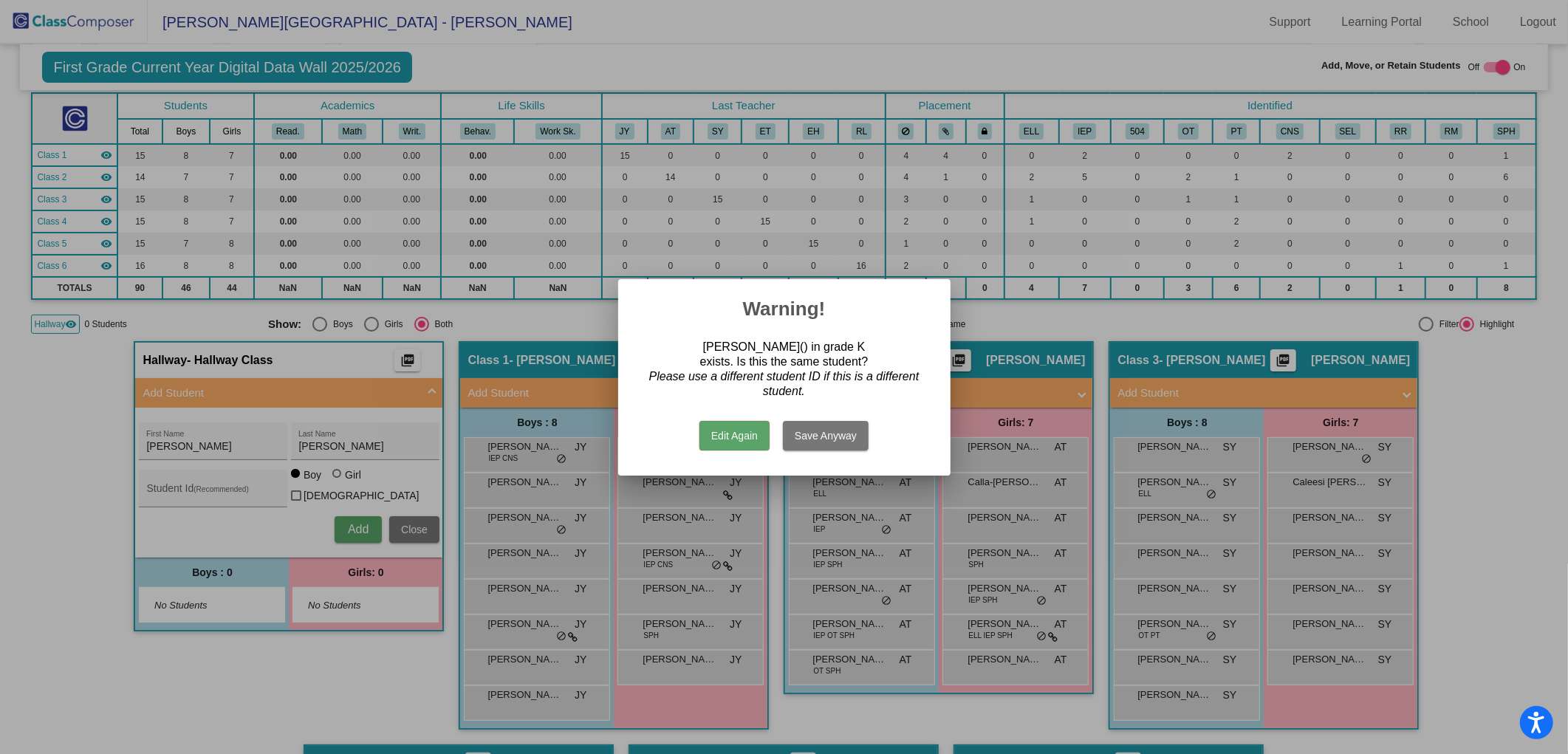
click at [808, 434] on button "Save Anyway" at bounding box center [826, 435] width 86 height 29
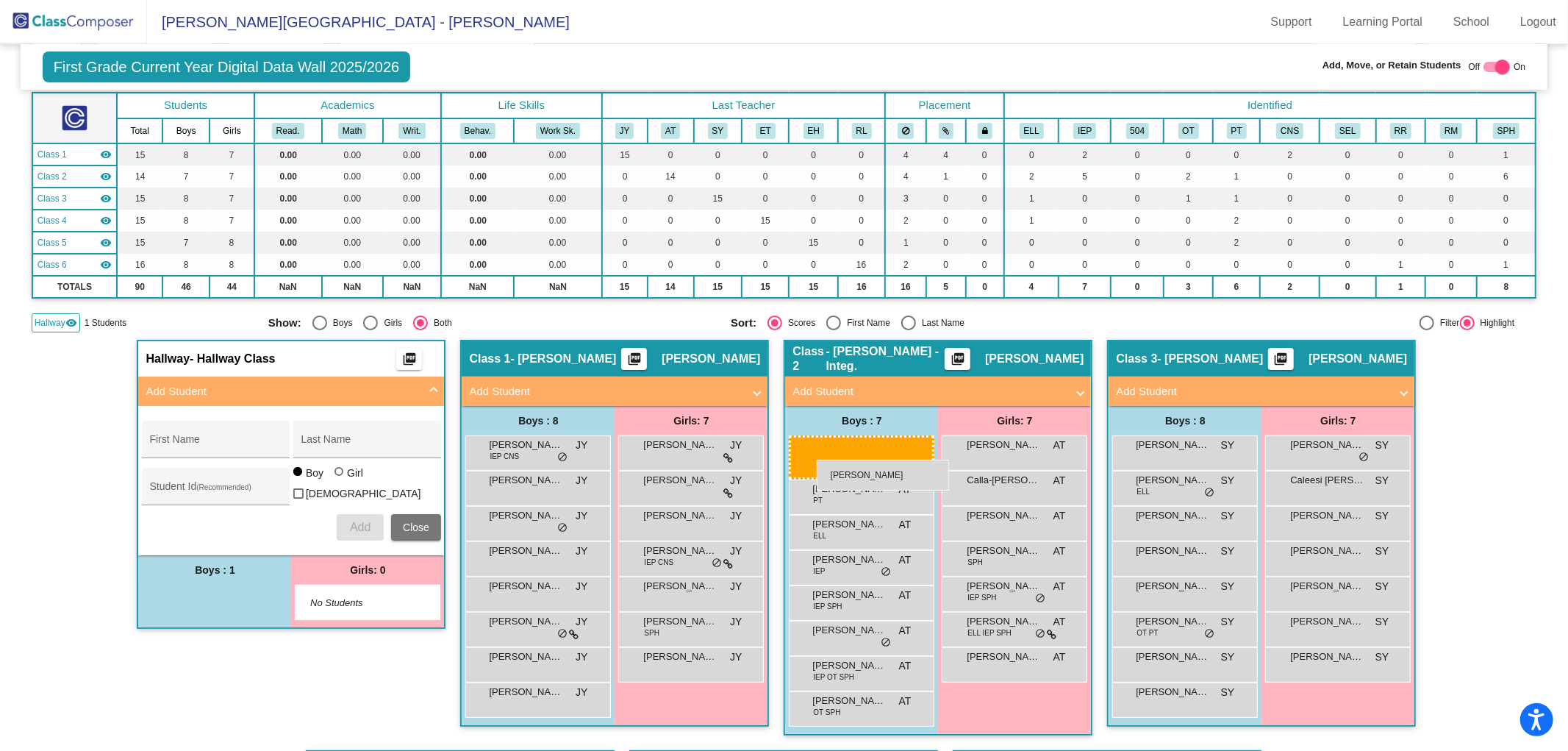
drag, startPoint x: 200, startPoint y: 594, endPoint x: 817, endPoint y: 460, distance: 631.4
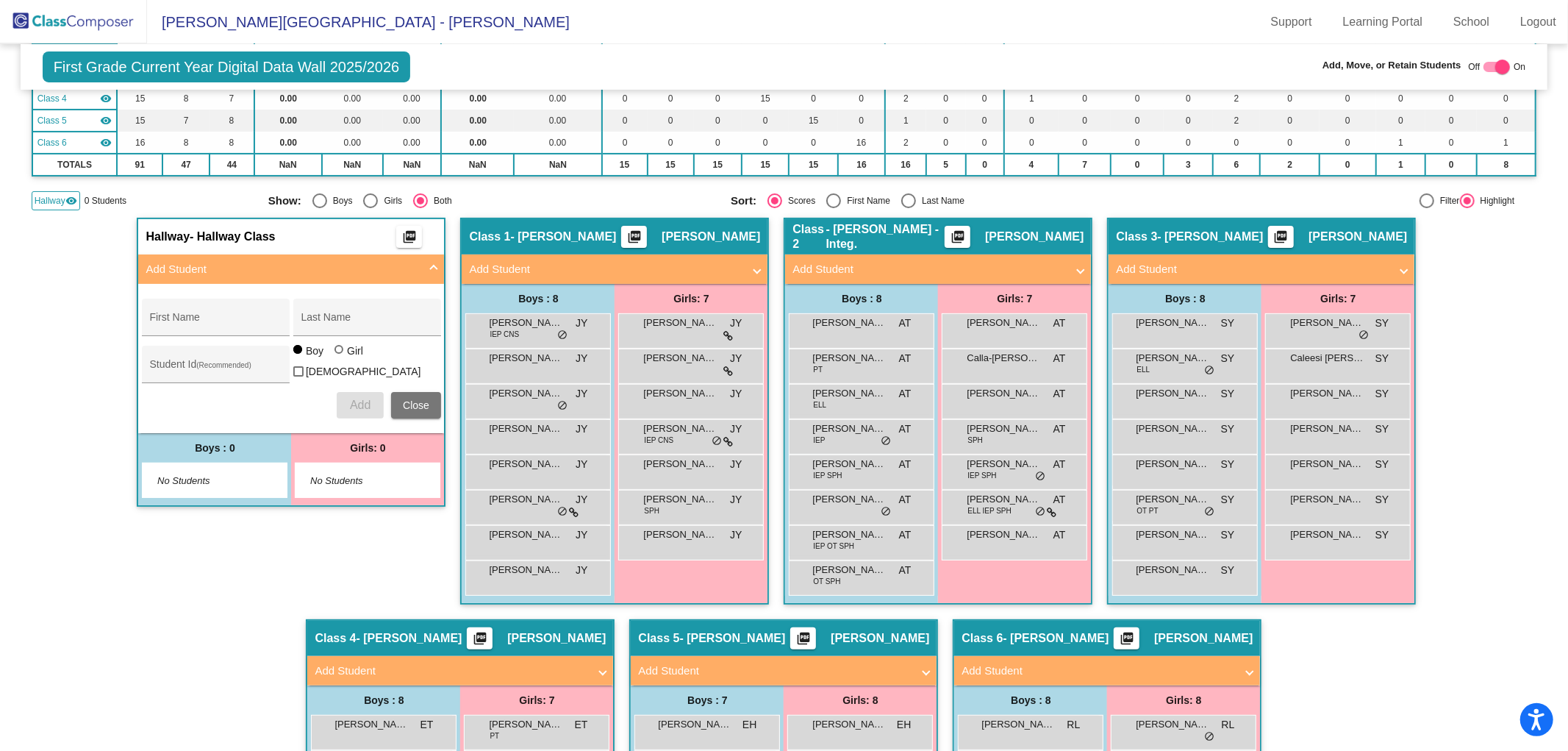
scroll to position [245, 0]
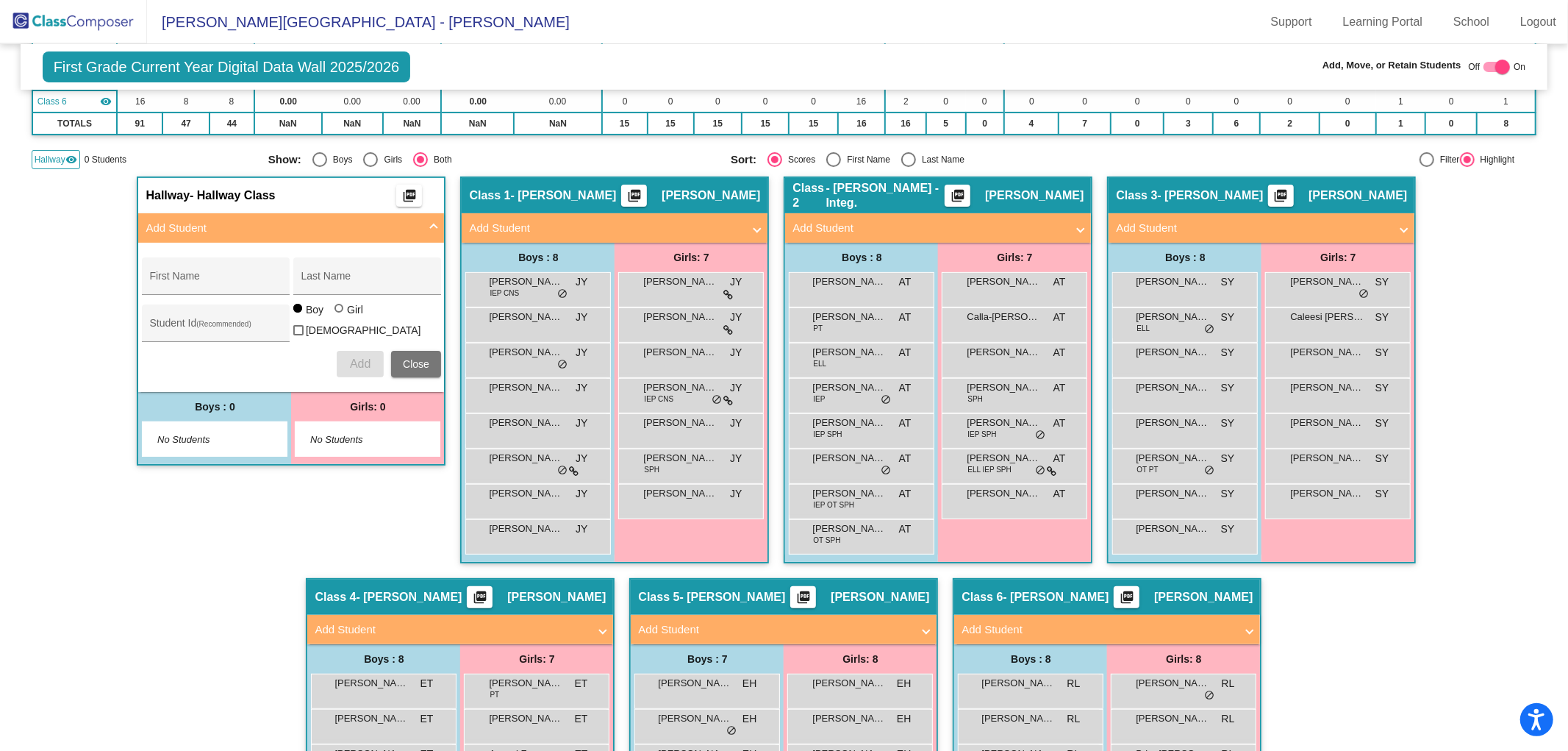
click at [79, 23] on img at bounding box center [73, 22] width 147 height 43
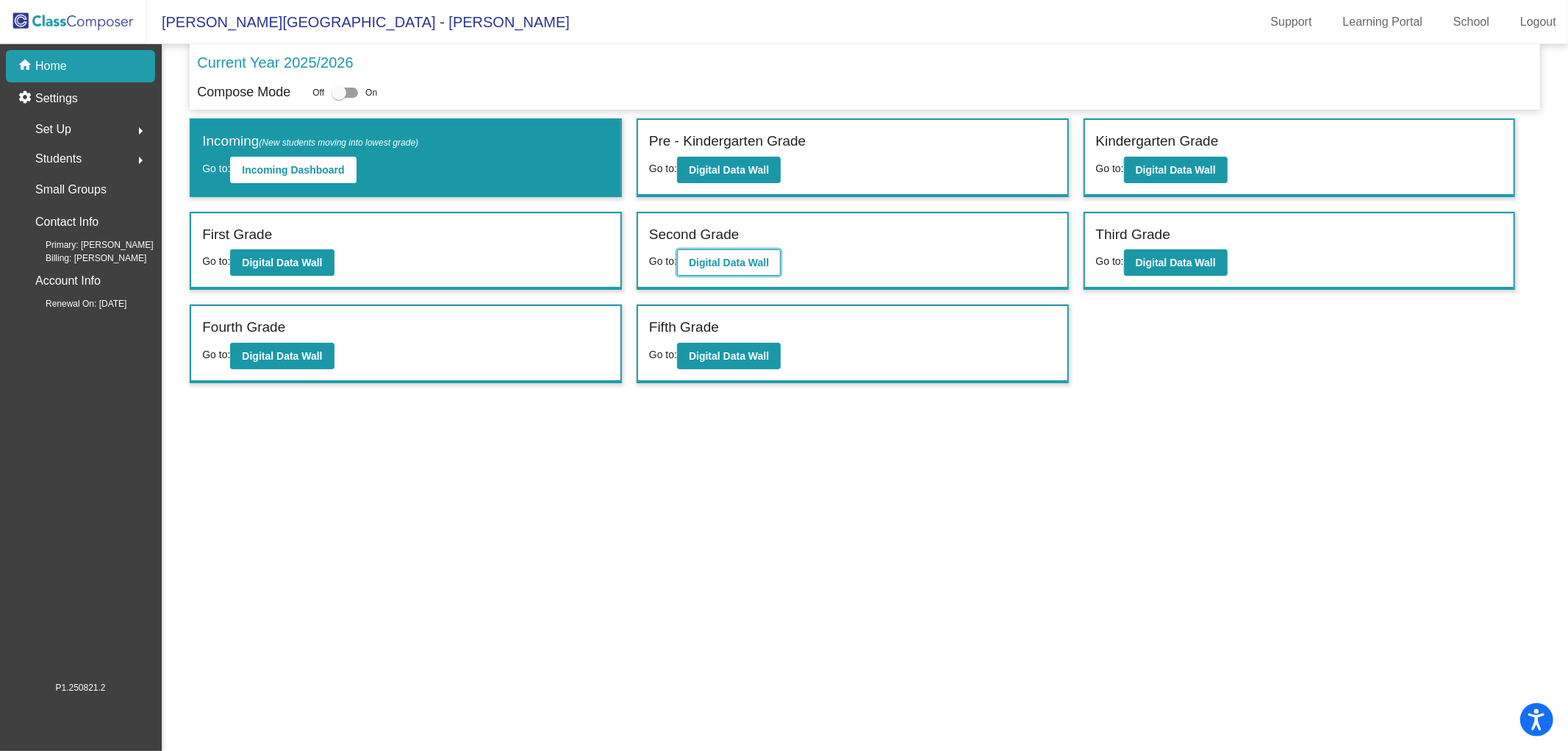
click at [750, 258] on b "Digital Data Wall" at bounding box center [728, 263] width 80 height 12
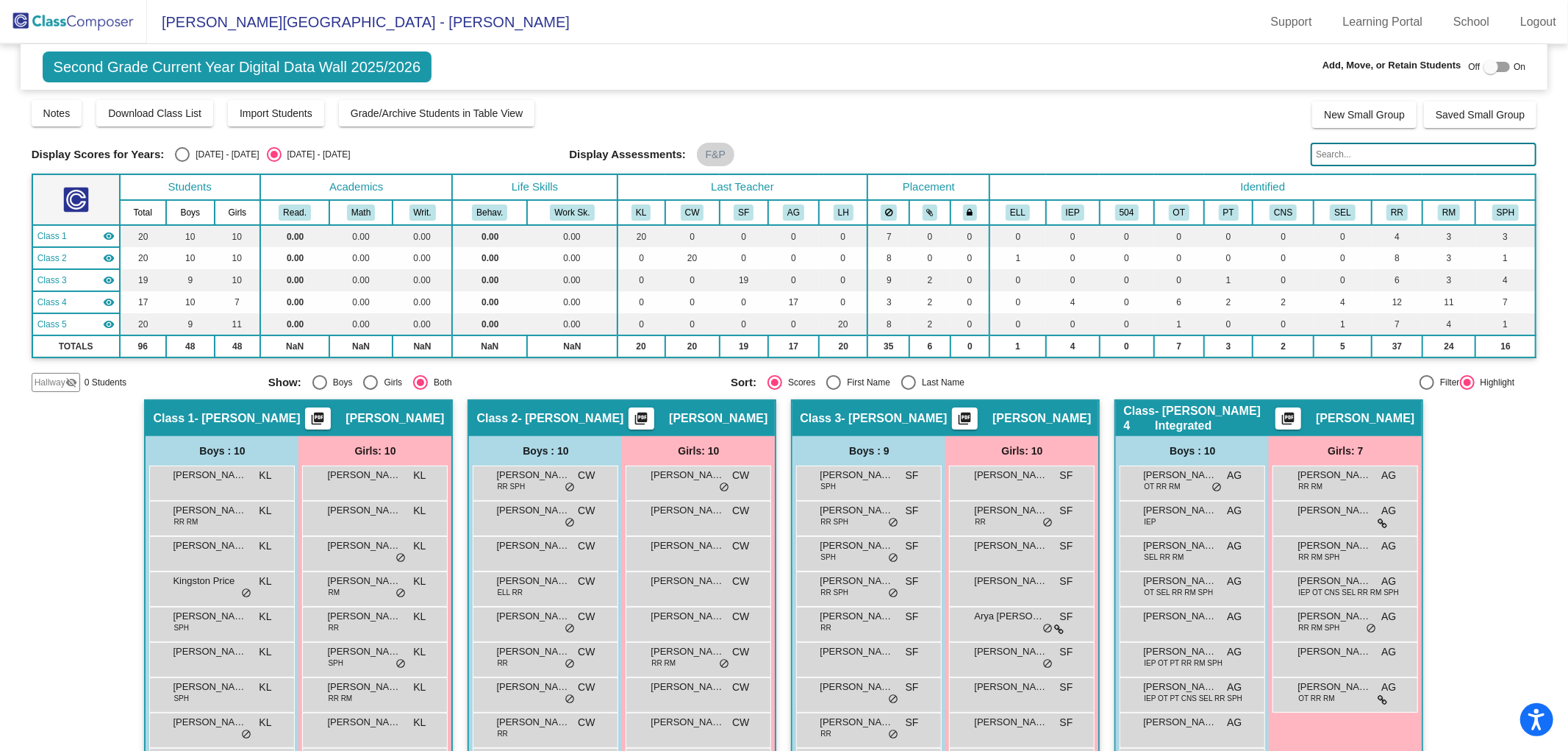
click at [62, 383] on span "Hallway" at bounding box center [49, 382] width 31 height 13
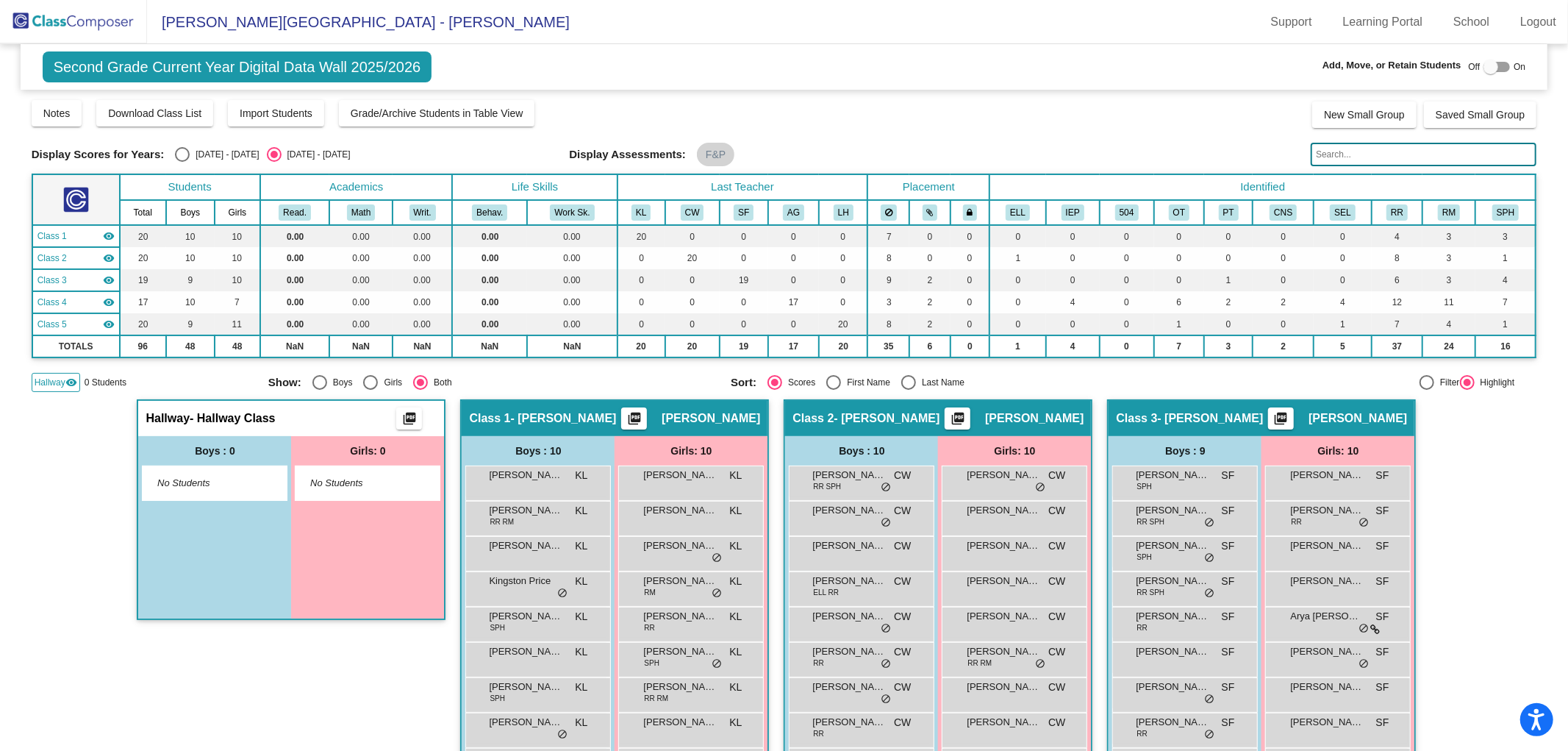
click at [1484, 64] on div at bounding box center [1491, 67] width 15 height 15
checkbox input "true"
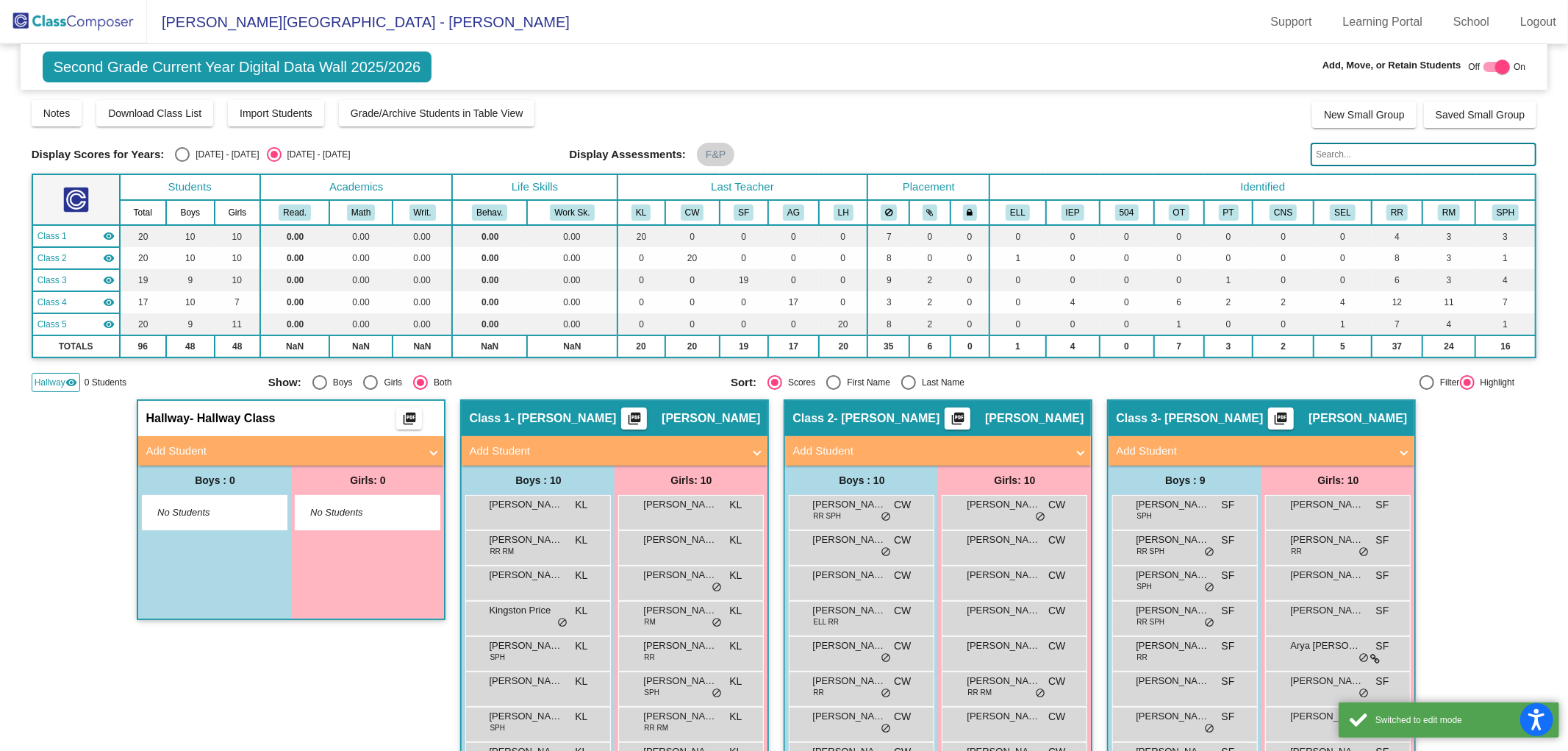
click at [407, 443] on mat-panel-title "Add Student" at bounding box center [283, 451] width 274 height 17
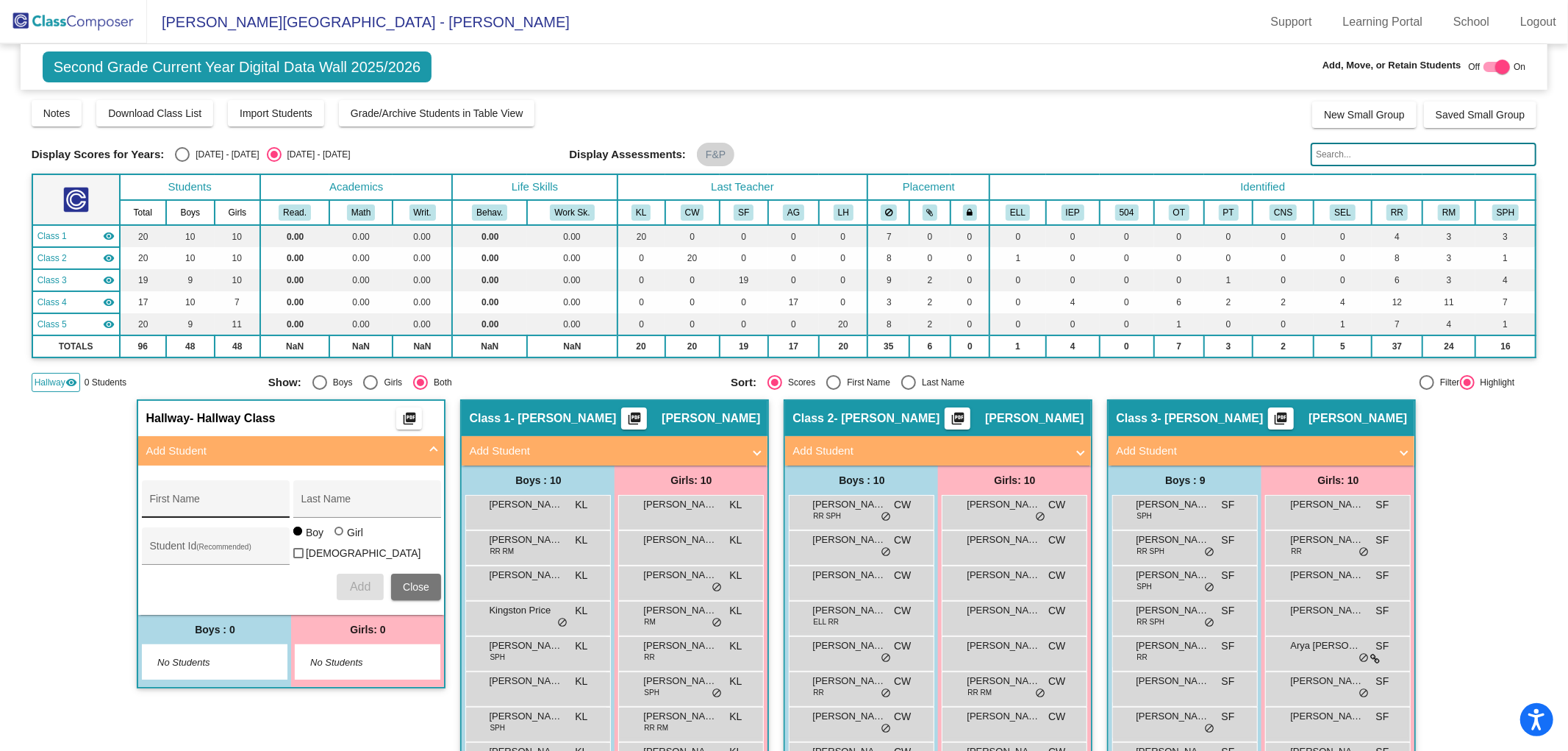
click at [195, 499] on input "First Name" at bounding box center [215, 505] width 132 height 12
type input "Ryker"
drag, startPoint x: 319, startPoint y: 504, endPoint x: 284, endPoint y: 506, distance: 35.1
click at [284, 506] on div "Ryker First Name Ullman Last Name" at bounding box center [292, 499] width 299 height 37
type input "Conway"
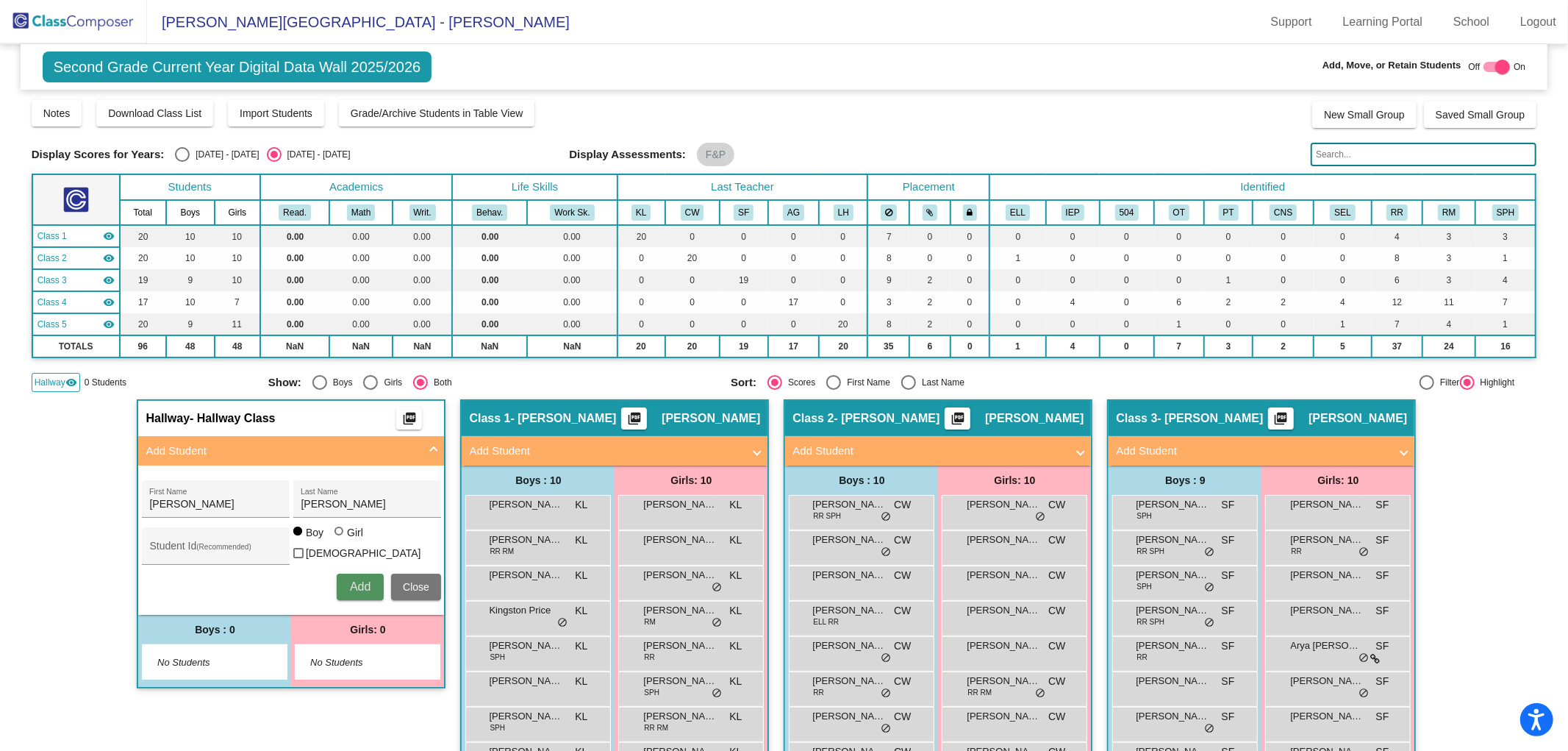
click at [360, 580] on span "Add" at bounding box center [360, 586] width 21 height 13
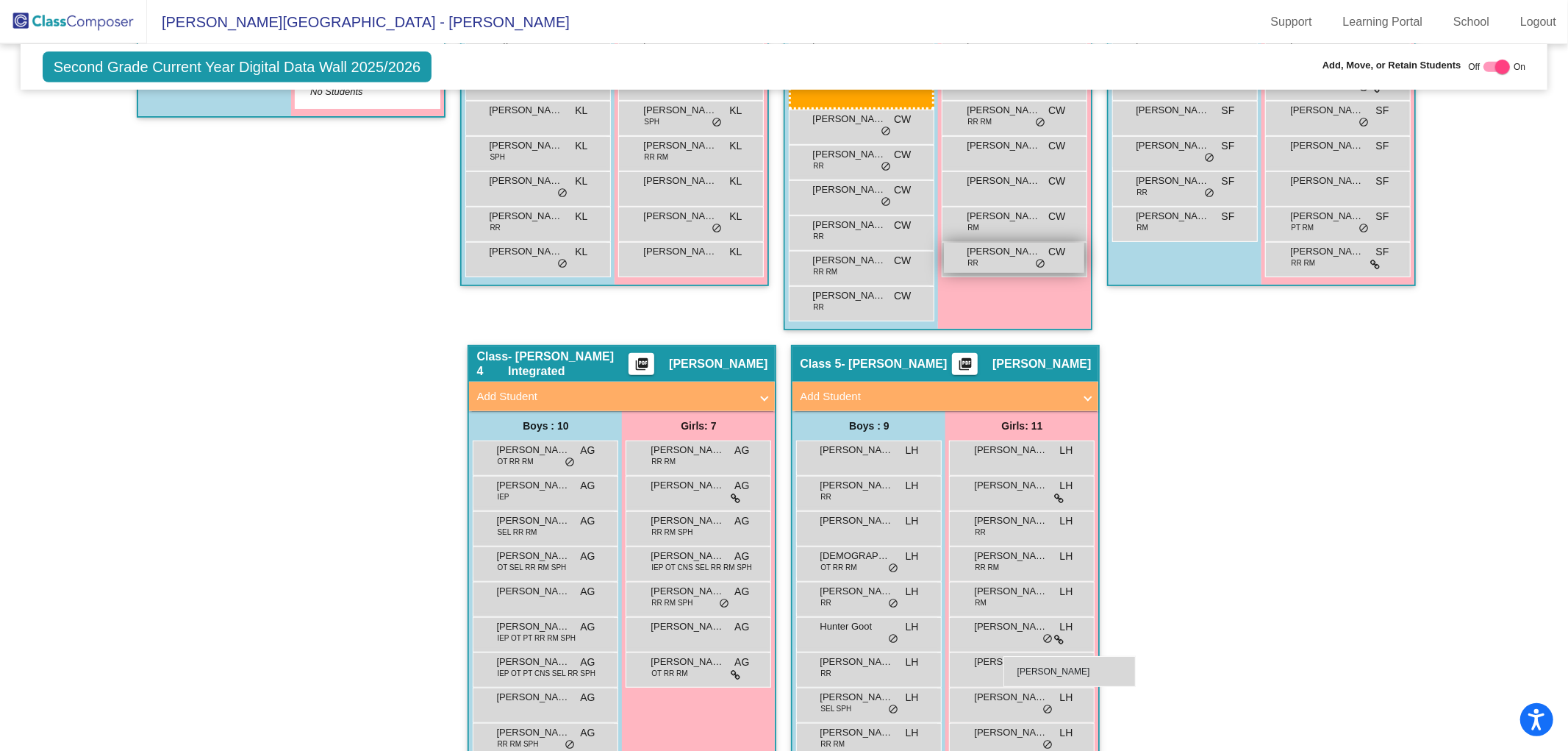
scroll to position [571, 0]
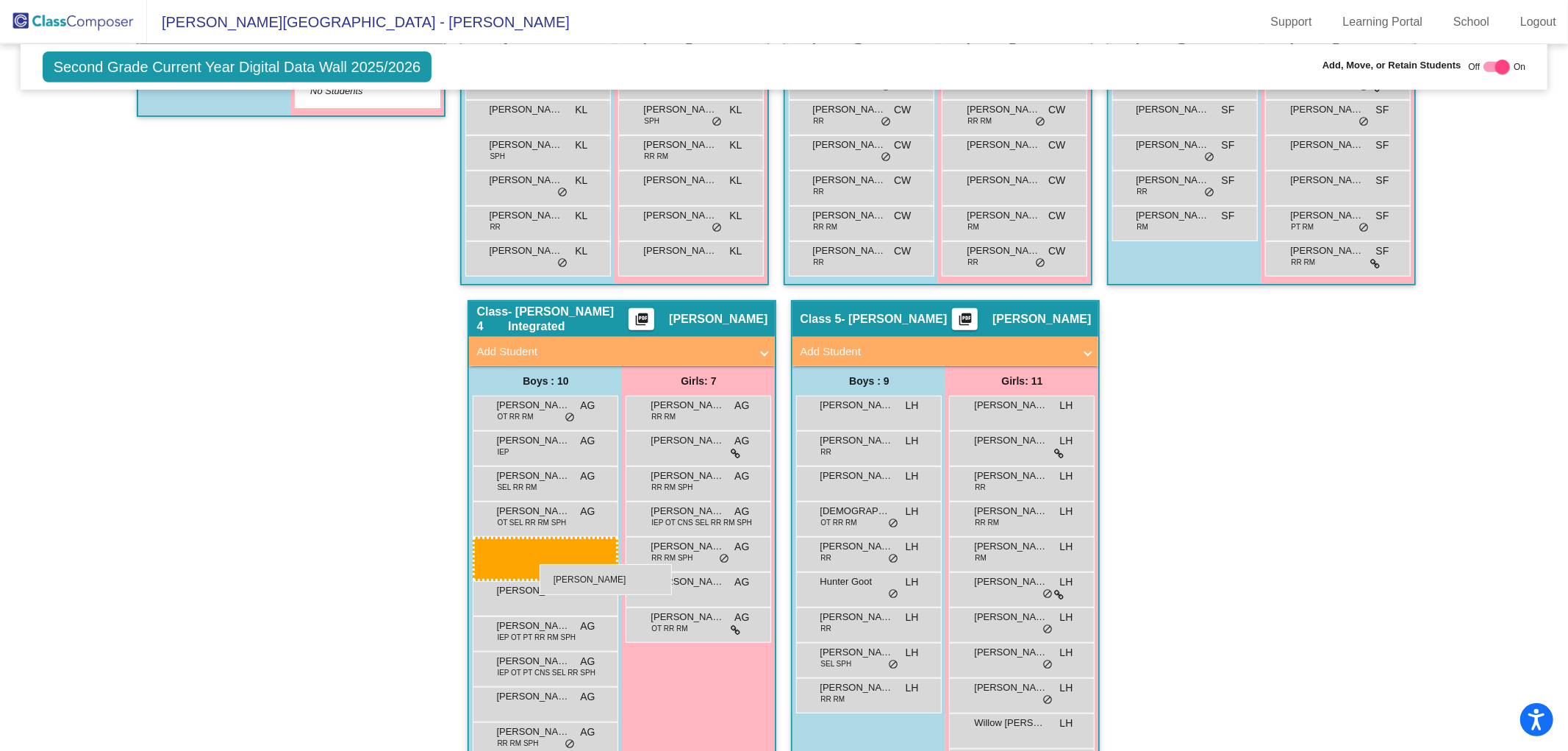
drag, startPoint x: 224, startPoint y: 658, endPoint x: 540, endPoint y: 564, distance: 329.7
